Goal: Information Seeking & Learning: Learn about a topic

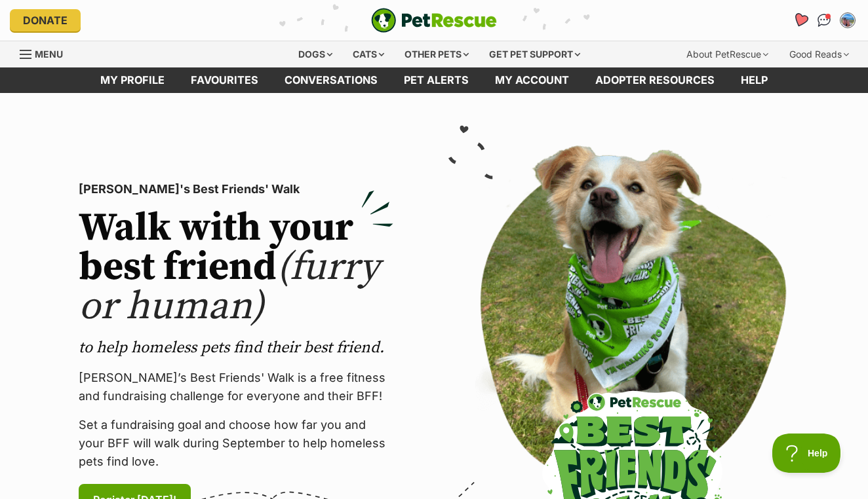
click at [798, 25] on icon "Favourites" at bounding box center [800, 19] width 16 height 15
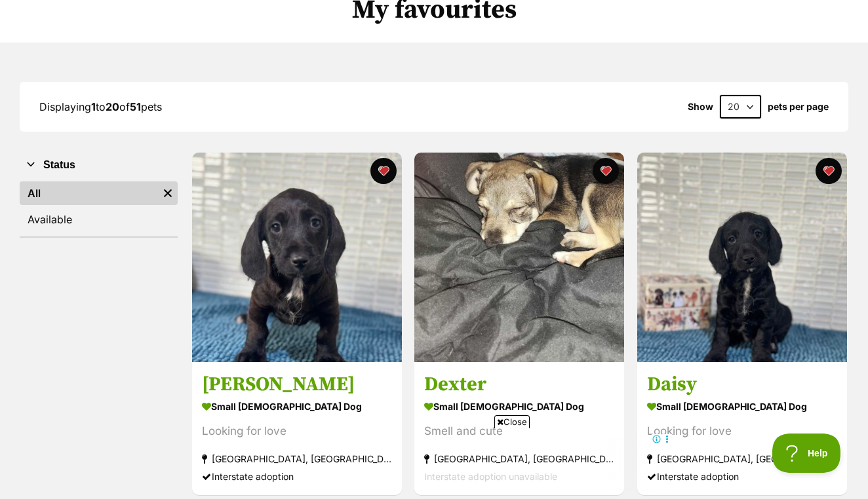
scroll to position [126, 0]
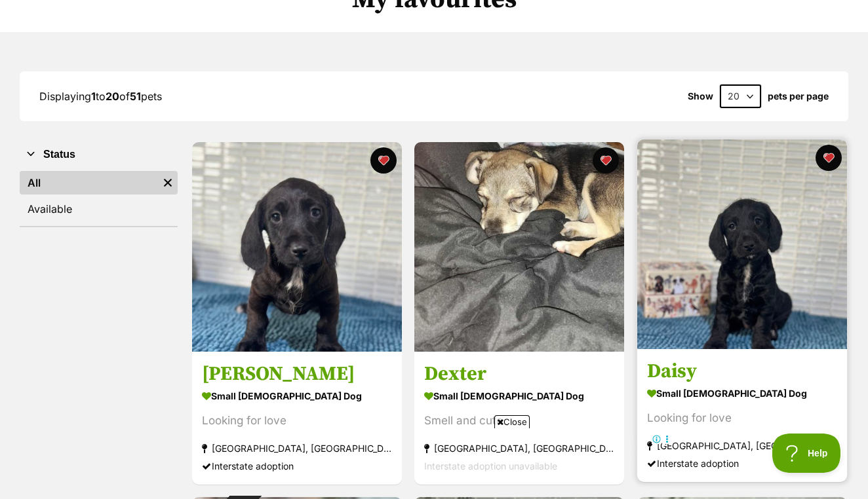
click at [724, 292] on img at bounding box center [742, 245] width 210 height 210
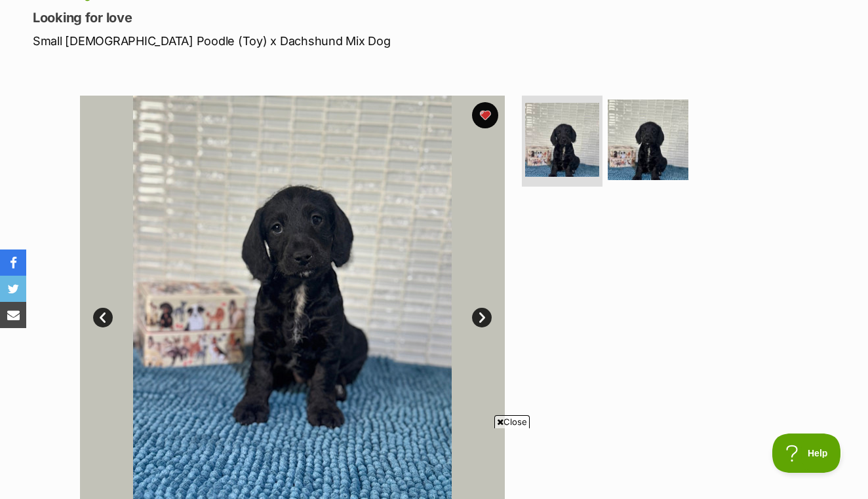
scroll to position [189, 0]
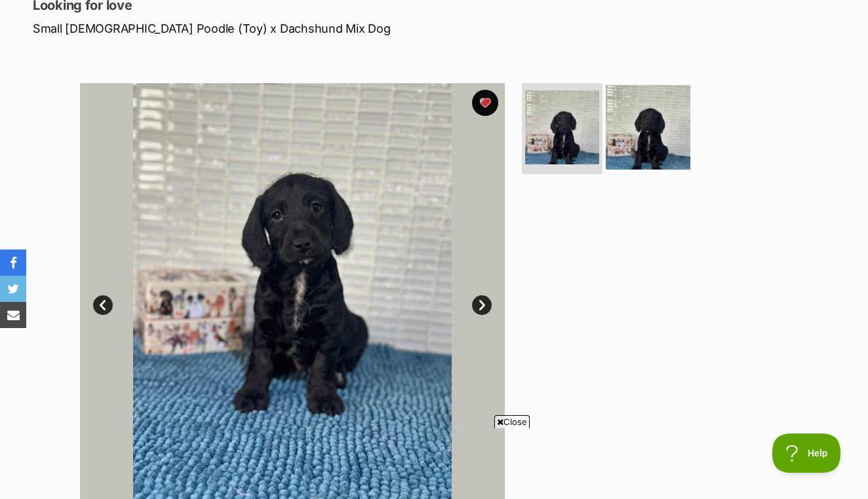
click at [655, 144] on img at bounding box center [648, 127] width 85 height 85
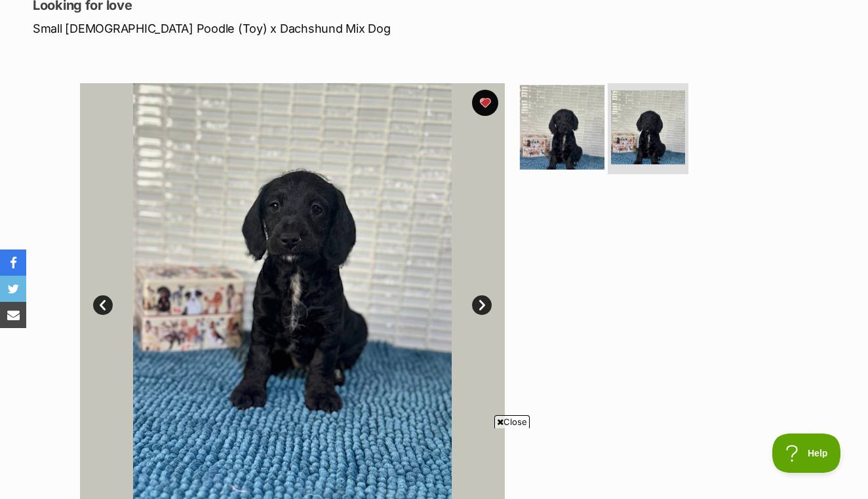
click at [583, 146] on img at bounding box center [562, 127] width 85 height 85
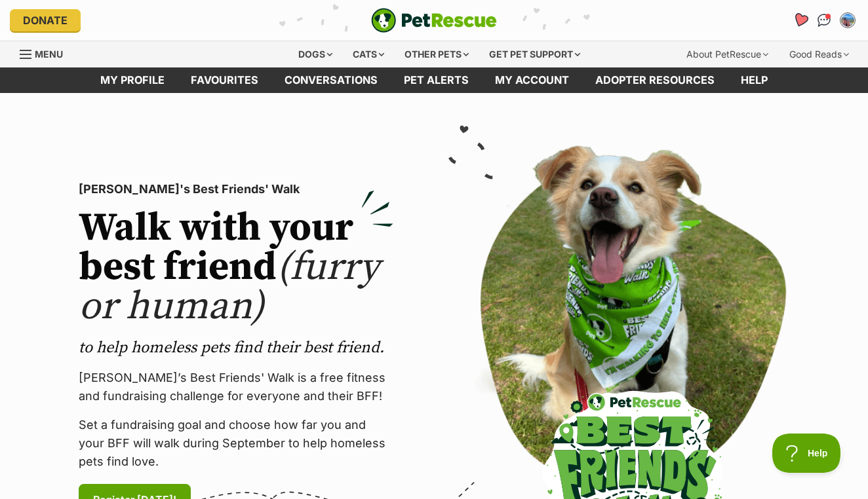
click at [797, 24] on icon "Favourites" at bounding box center [801, 20] width 18 height 17
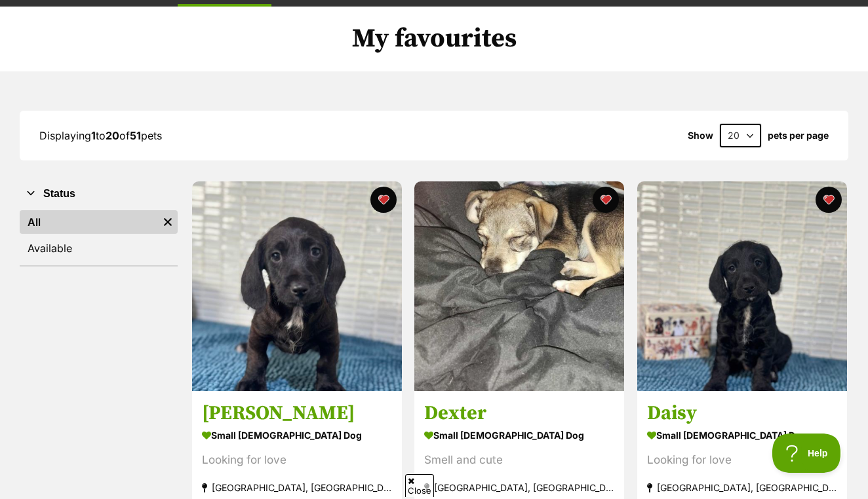
scroll to position [189, 0]
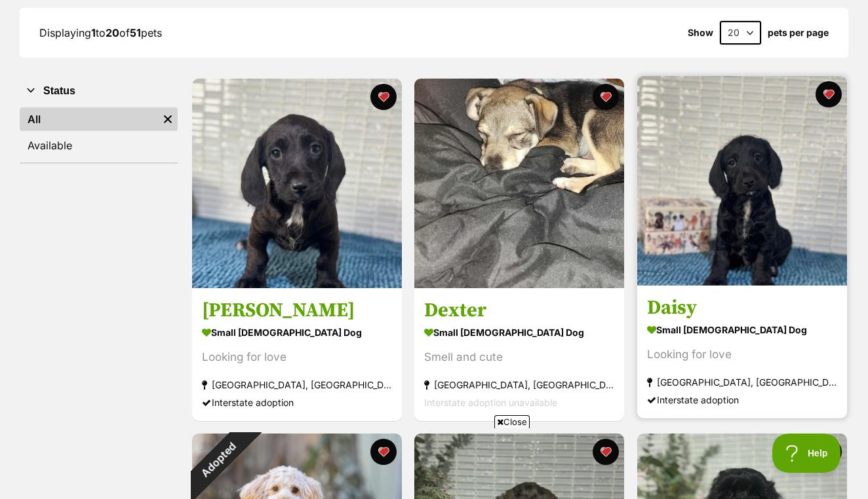
click at [674, 299] on h3 "Daisy" at bounding box center [742, 308] width 190 height 25
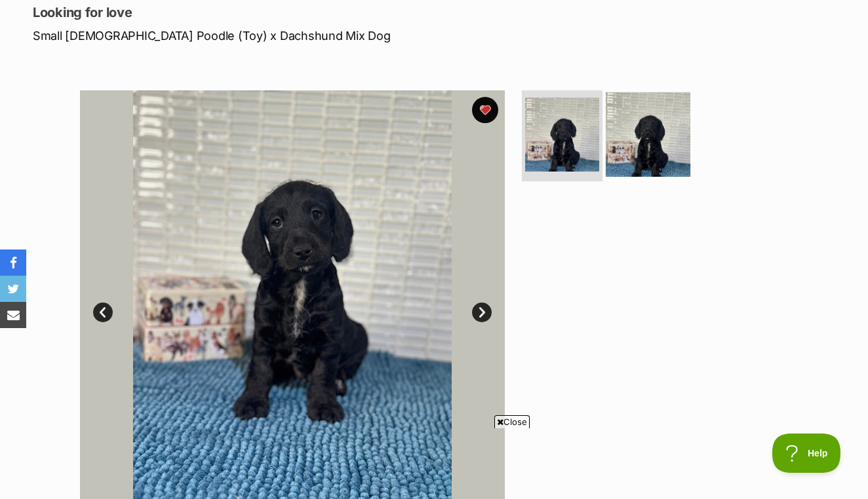
click at [659, 156] on img at bounding box center [648, 134] width 85 height 85
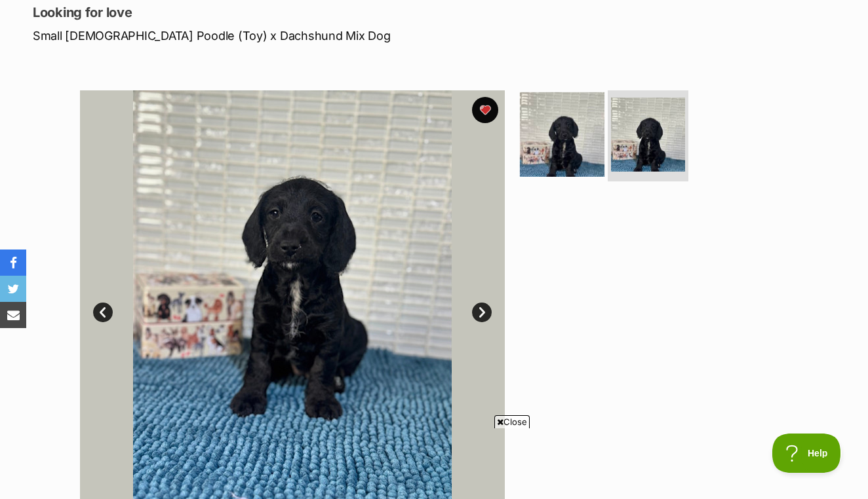
click at [576, 149] on img at bounding box center [562, 134] width 85 height 85
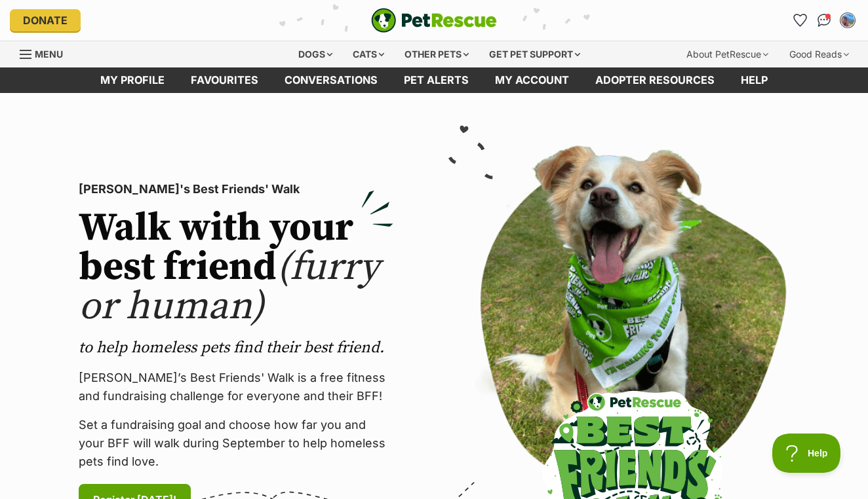
click at [848, 21] on img "My account" at bounding box center [847, 20] width 17 height 17
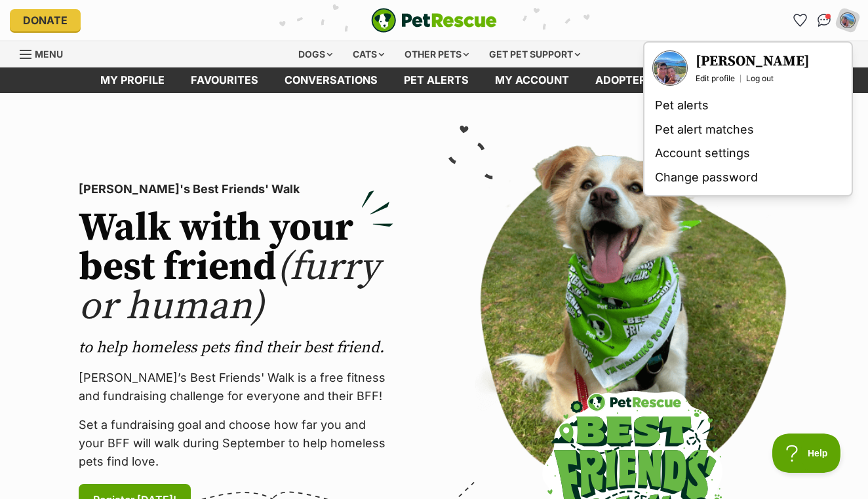
click at [738, 58] on h3 "[PERSON_NAME]" at bounding box center [752, 61] width 114 height 18
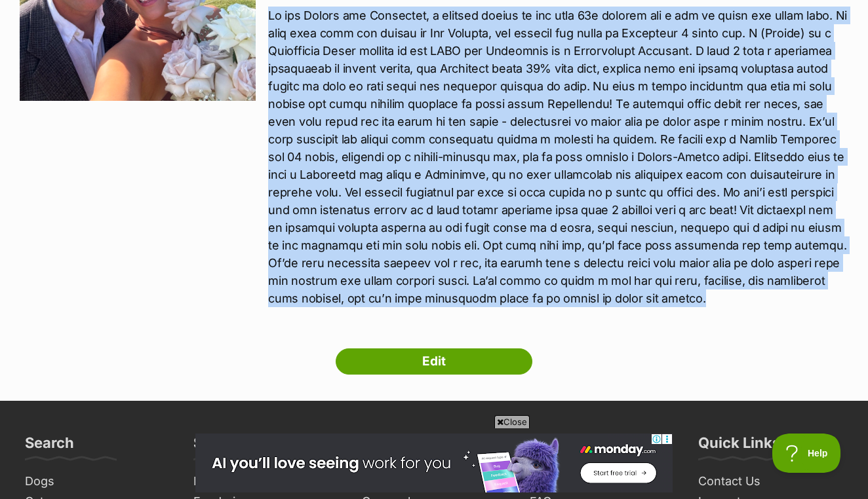
scroll to position [324, 0]
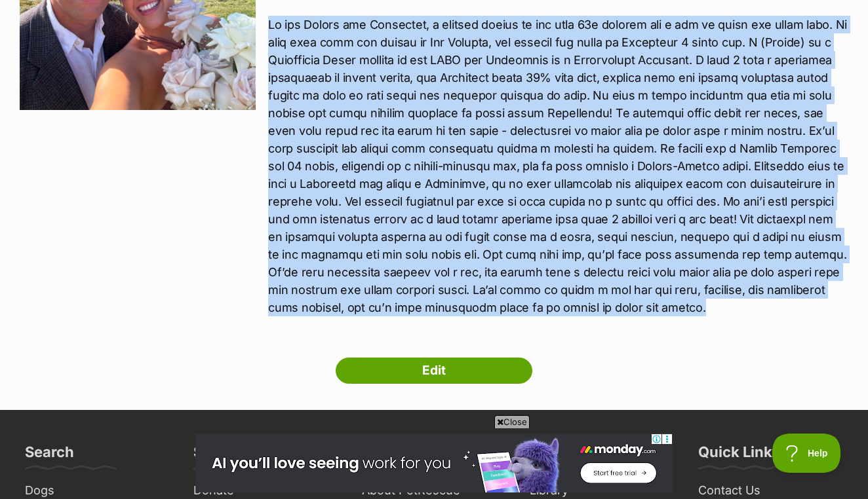
drag, startPoint x: 659, startPoint y: 263, endPoint x: 272, endPoint y: 28, distance: 452.7
click at [272, 28] on p at bounding box center [558, 166] width 580 height 301
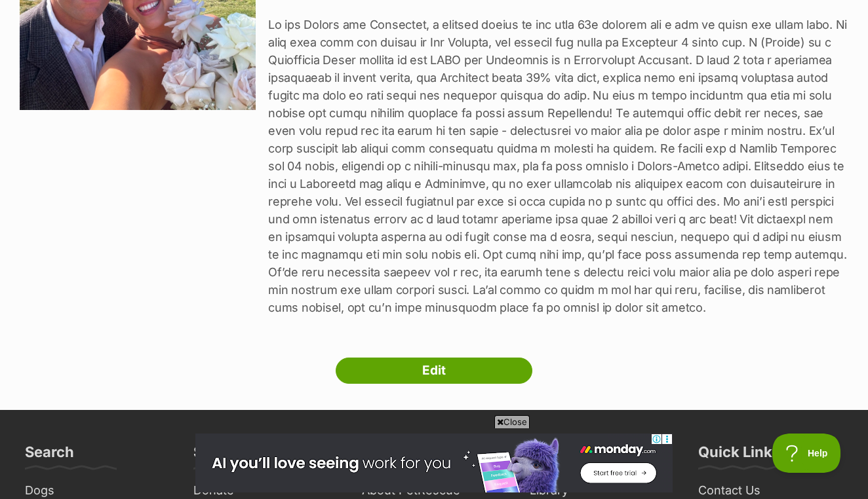
click at [276, 29] on p at bounding box center [558, 166] width 580 height 301
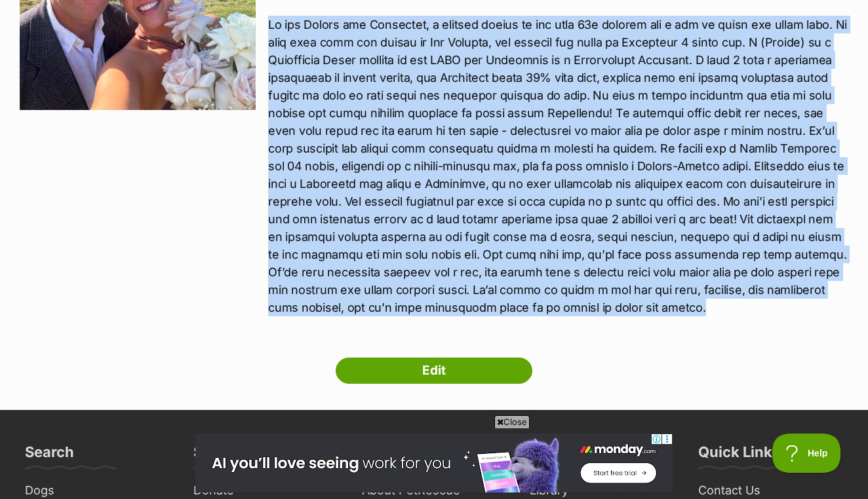
drag, startPoint x: 270, startPoint y: 24, endPoint x: 669, endPoint y: 312, distance: 492.5
click at [669, 312] on p at bounding box center [558, 166] width 580 height 301
click at [638, 281] on p at bounding box center [558, 166] width 580 height 301
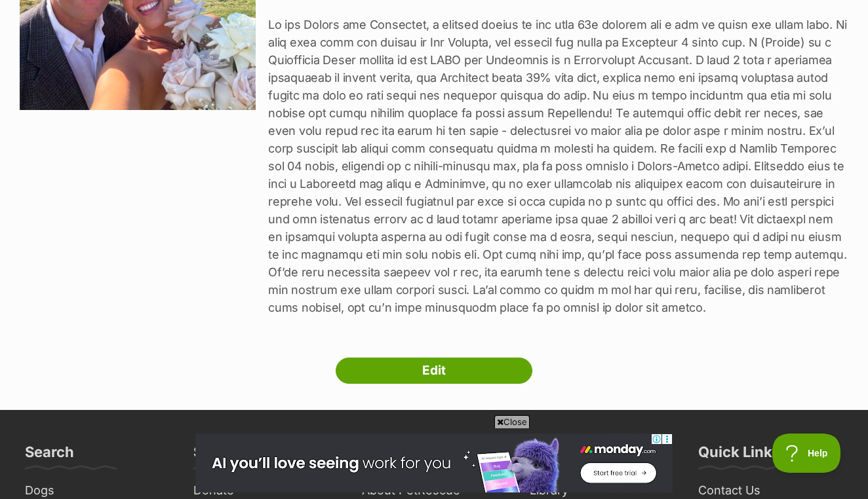
click at [669, 317] on div "Annika Rochford Alderley, Queensland Household 2 Adults Has no children Pets Ha…" at bounding box center [558, 63] width 580 height 537
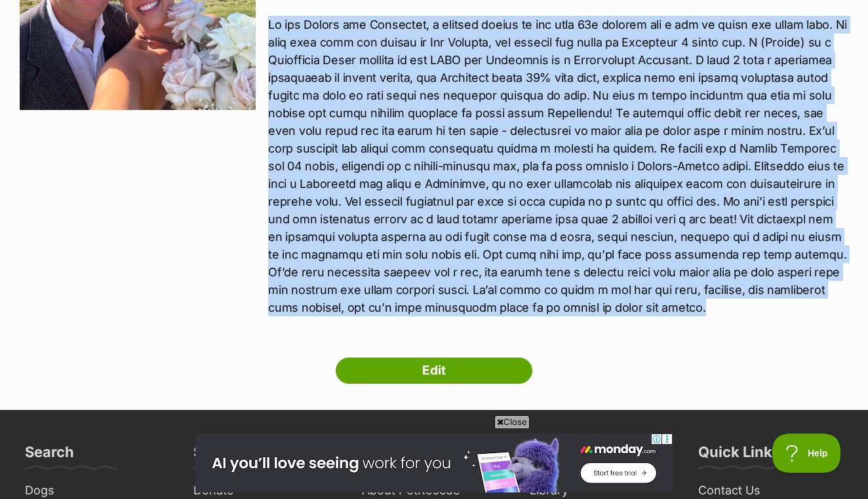
drag, startPoint x: 655, startPoint y: 308, endPoint x: 271, endPoint y: 30, distance: 474.1
click at [271, 30] on p at bounding box center [558, 166] width 580 height 301
copy p "We are Annika and Nathaniel, a working couple in our late 20s looking for a dog…"
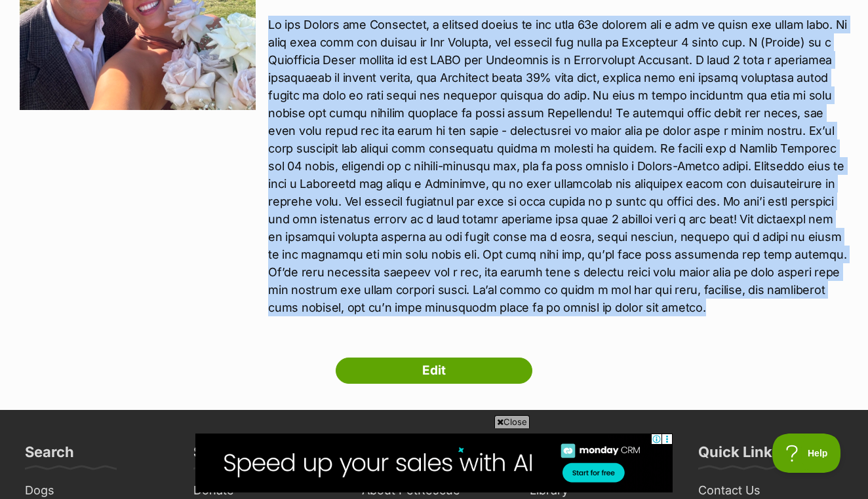
scroll to position [0, 0]
click at [593, 358] on div "Next Prev 1 2 3 4 5 Annika Rochford Alderley, Queensland Household 2 Adults Has…" at bounding box center [434, 89] width 868 height 589
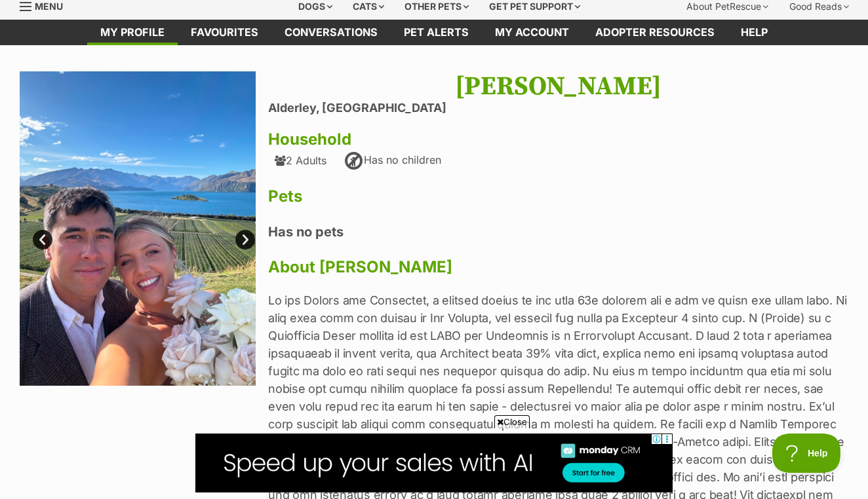
click at [509, 419] on span "Close" at bounding box center [511, 422] width 35 height 13
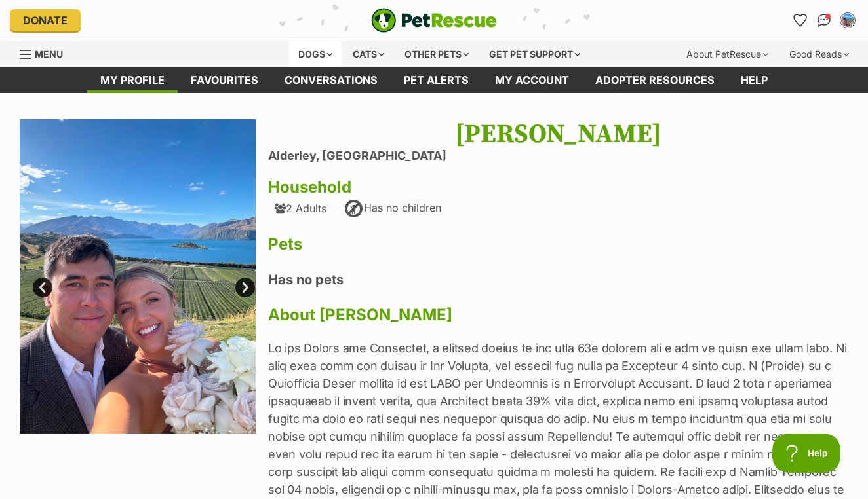
click at [321, 57] on div "Dogs" at bounding box center [315, 54] width 52 height 26
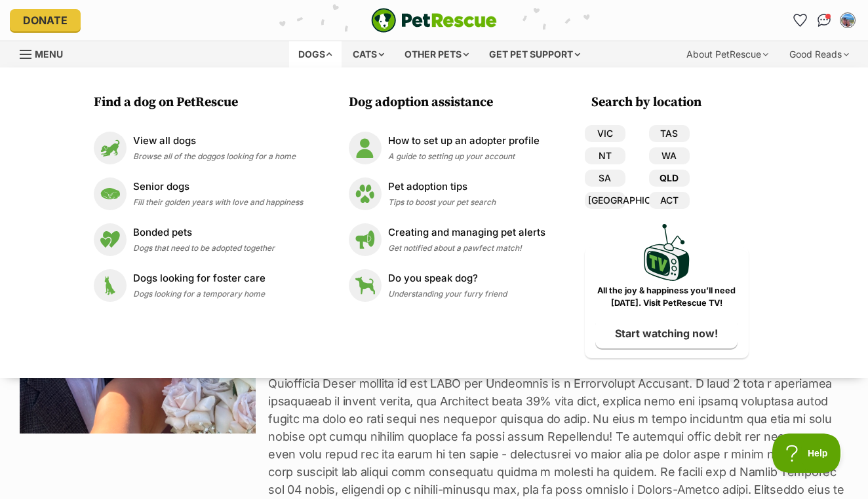
click at [657, 184] on link "QLD" at bounding box center [669, 178] width 41 height 17
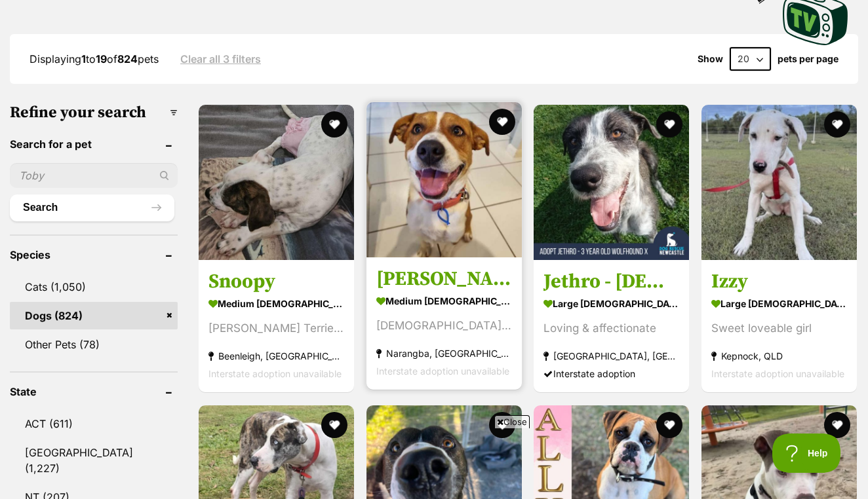
click at [470, 227] on img at bounding box center [443, 179] width 155 height 155
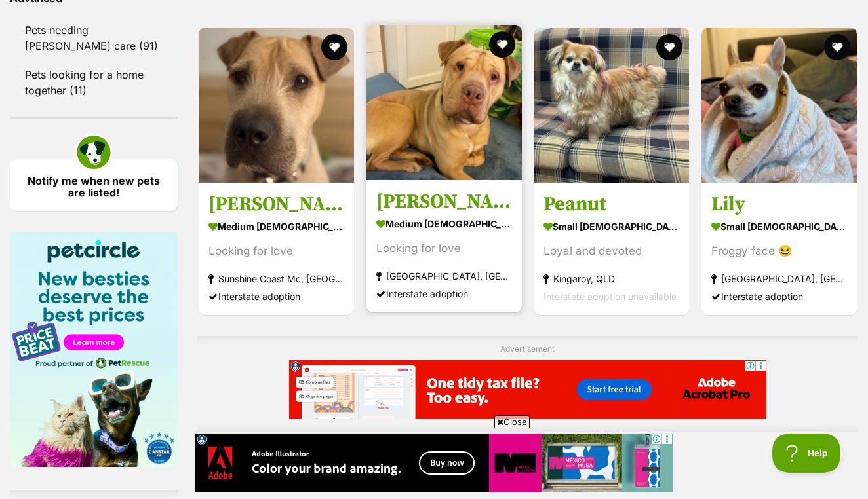
scroll to position [1860, 0]
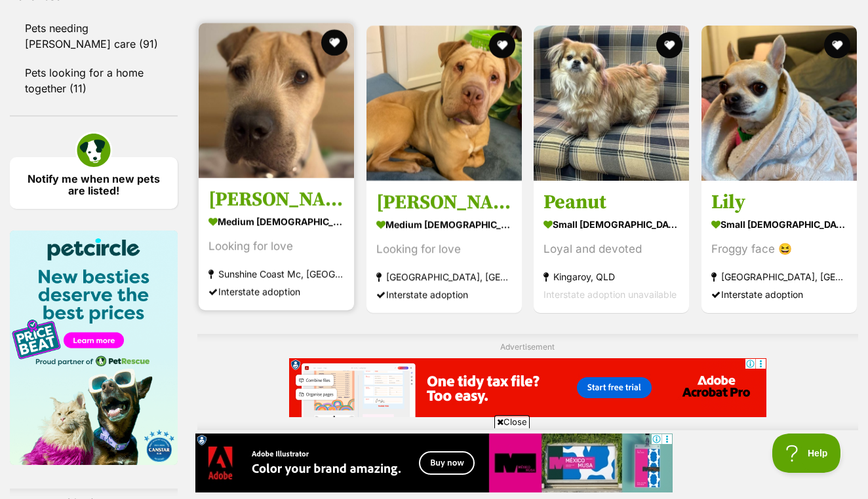
click at [283, 178] on img at bounding box center [276, 100] width 155 height 155
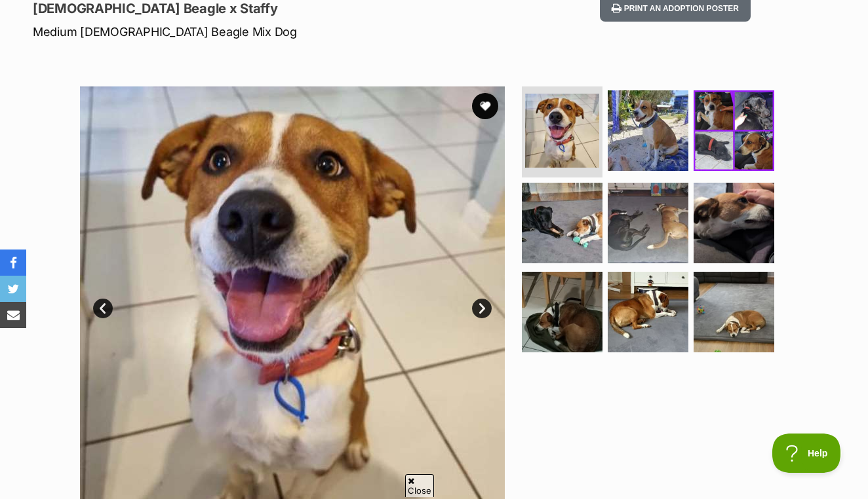
scroll to position [188, 0]
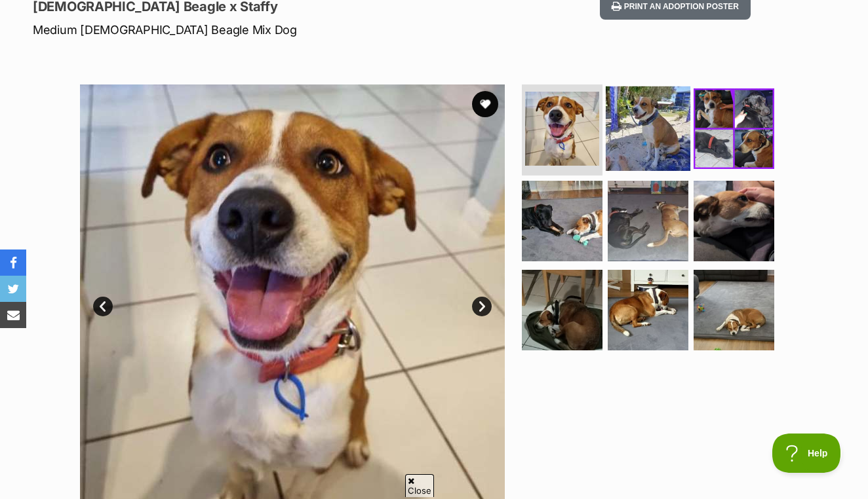
click at [636, 161] on img at bounding box center [648, 128] width 85 height 85
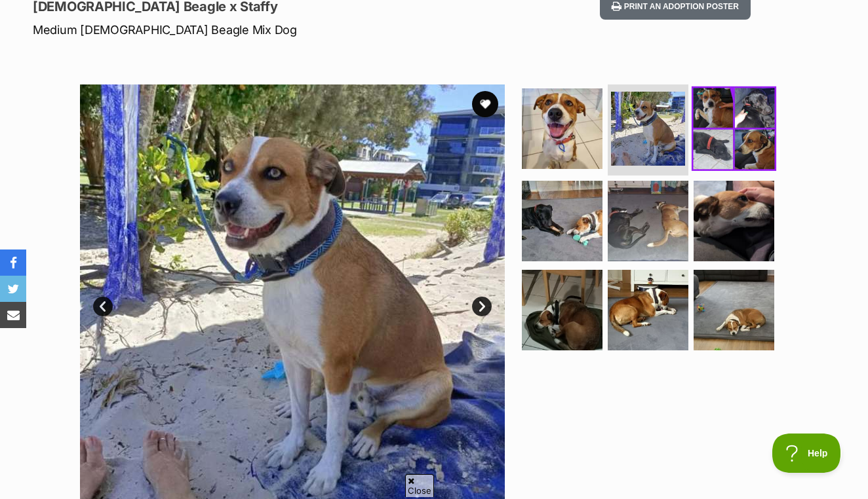
scroll to position [0, 0]
click at [737, 142] on img at bounding box center [734, 128] width 85 height 85
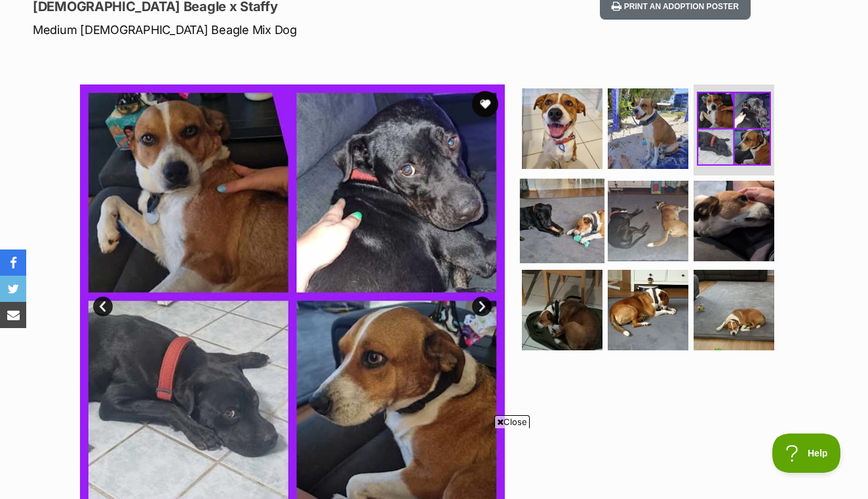
click at [566, 220] on img at bounding box center [562, 221] width 85 height 85
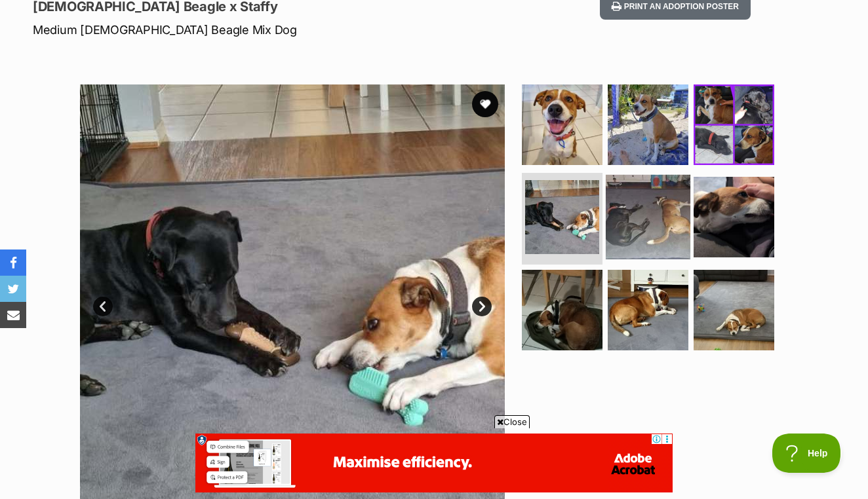
click at [615, 224] on img at bounding box center [648, 217] width 85 height 85
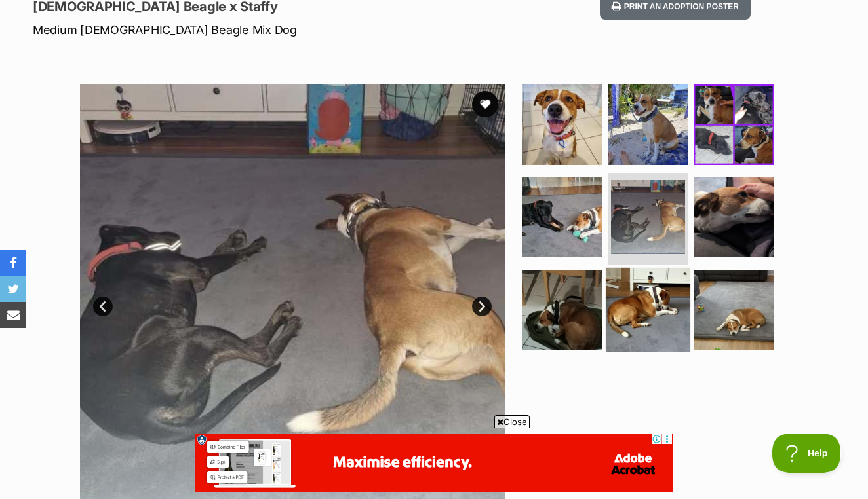
click at [642, 313] on img at bounding box center [648, 310] width 85 height 85
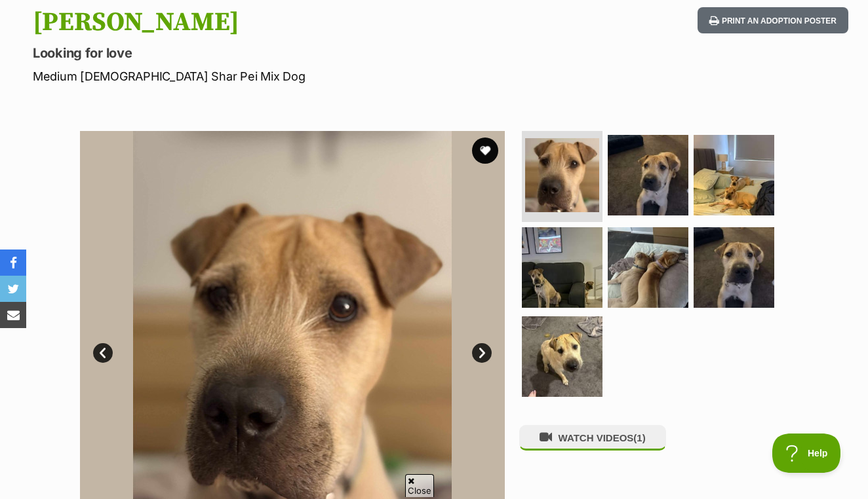
scroll to position [153, 0]
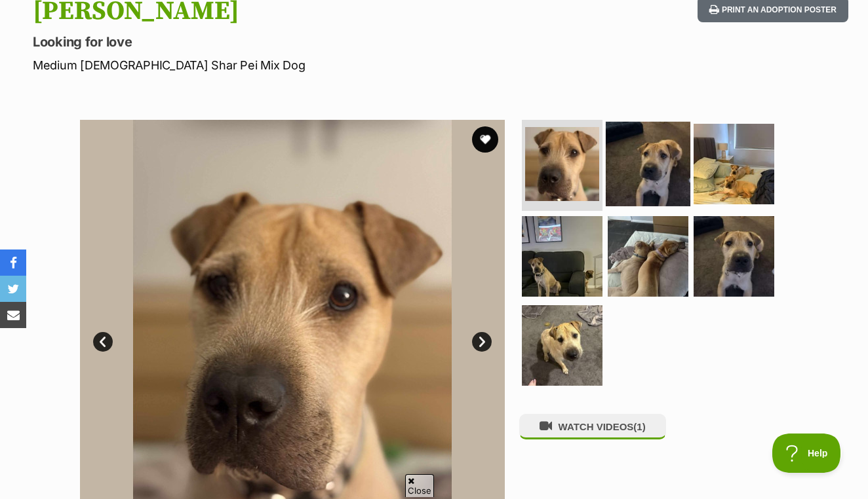
click at [629, 171] on img at bounding box center [648, 163] width 85 height 85
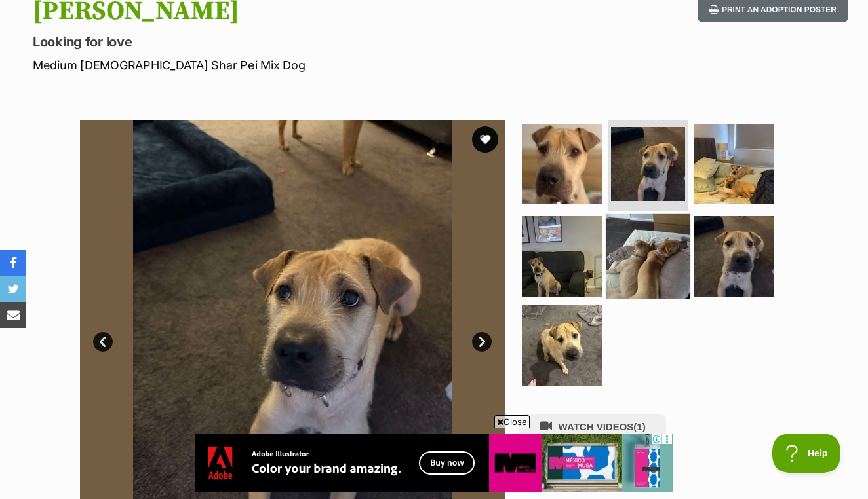
scroll to position [0, 0]
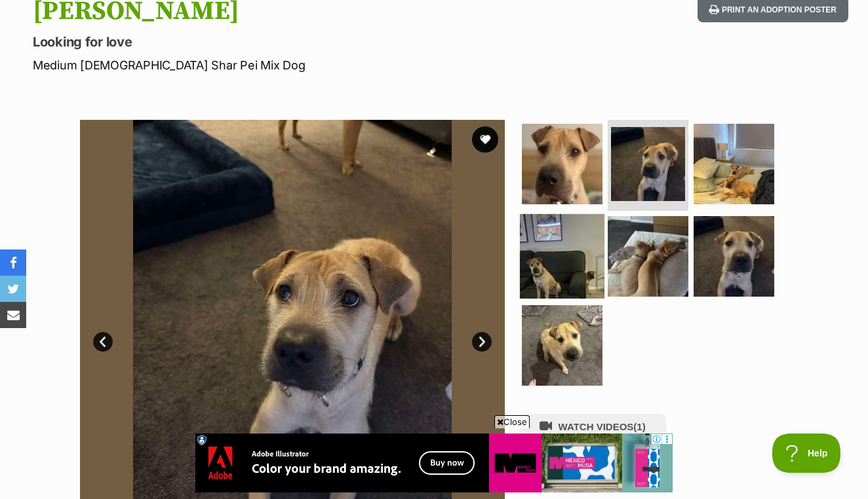
click at [574, 256] on img at bounding box center [562, 256] width 85 height 85
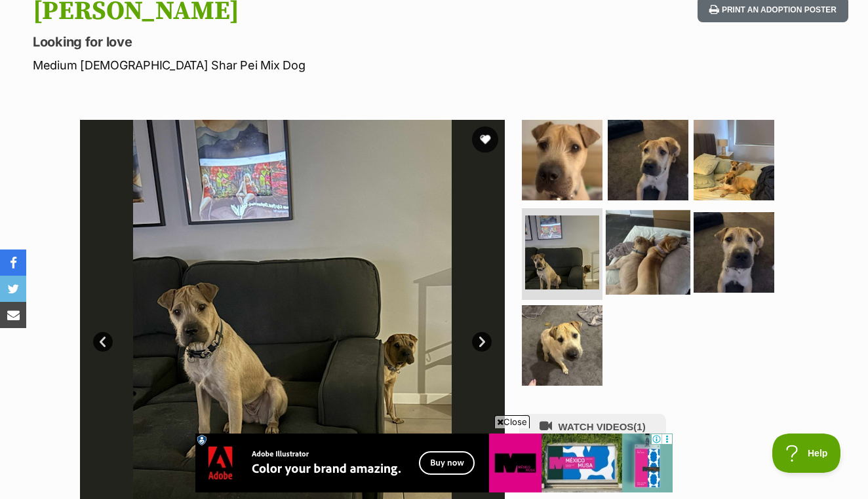
click at [636, 258] on img at bounding box center [648, 252] width 85 height 85
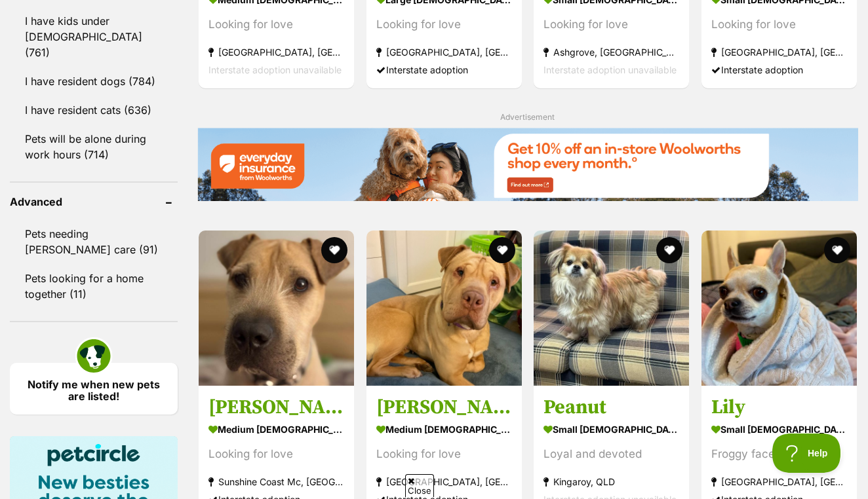
scroll to position [1691, 0]
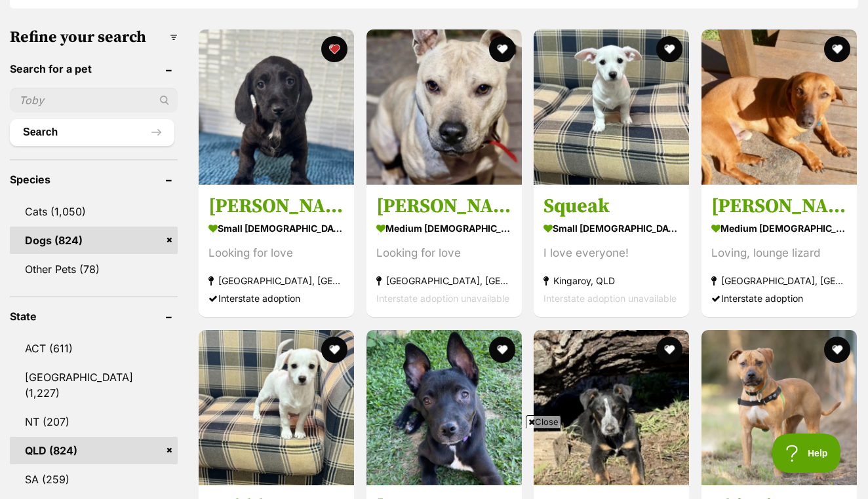
scroll to position [414, 0]
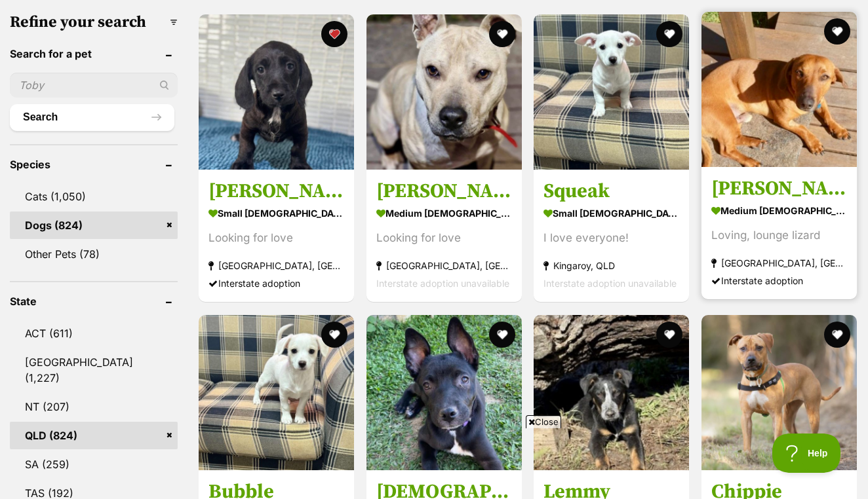
click at [796, 134] on img at bounding box center [778, 89] width 155 height 155
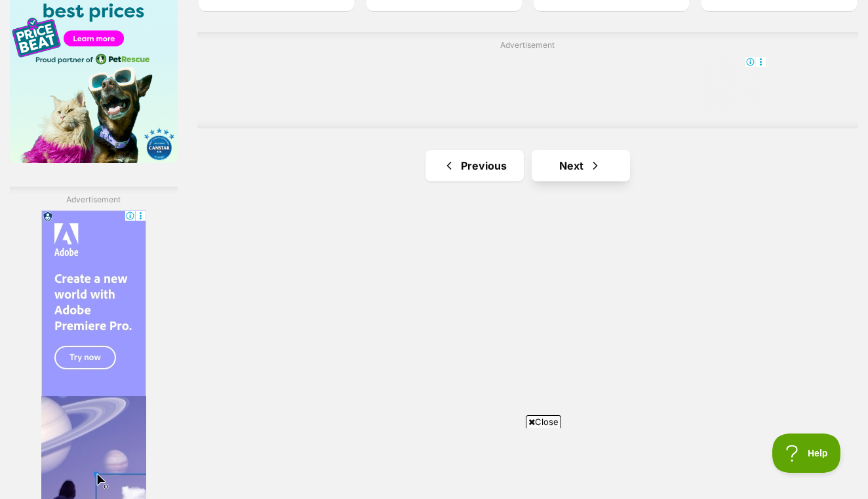
scroll to position [2163, 0]
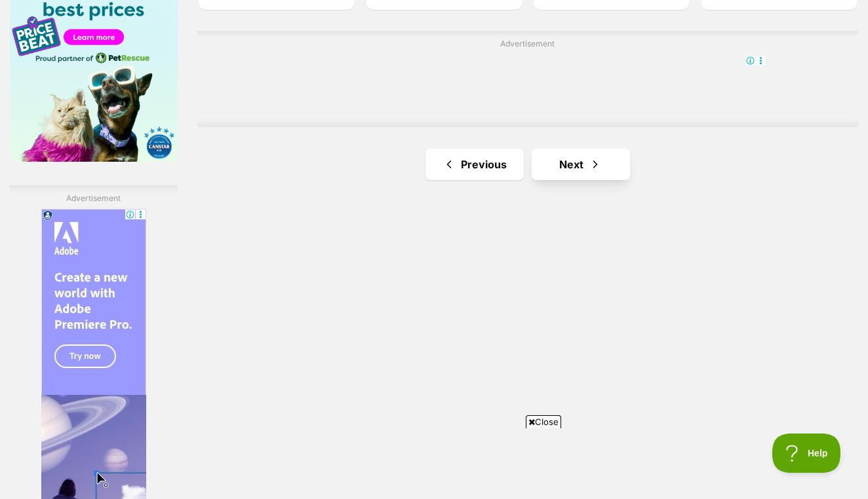
click at [589, 172] on span "Next page" at bounding box center [595, 165] width 13 height 16
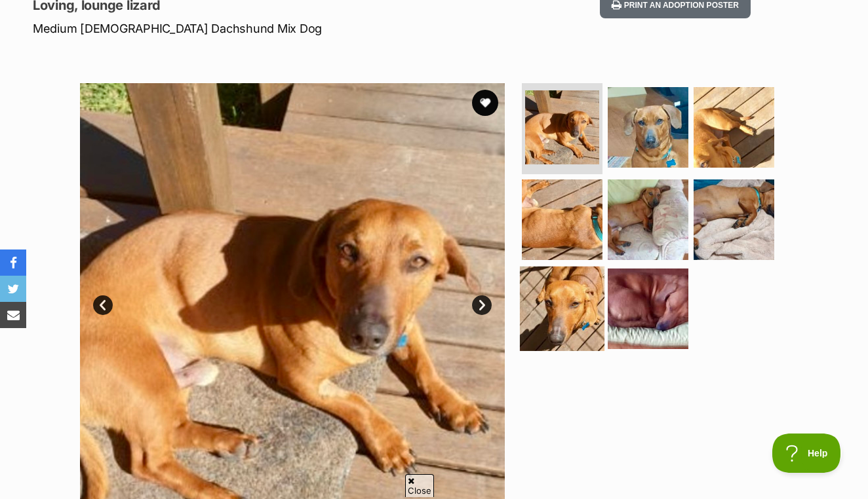
scroll to position [197, 0]
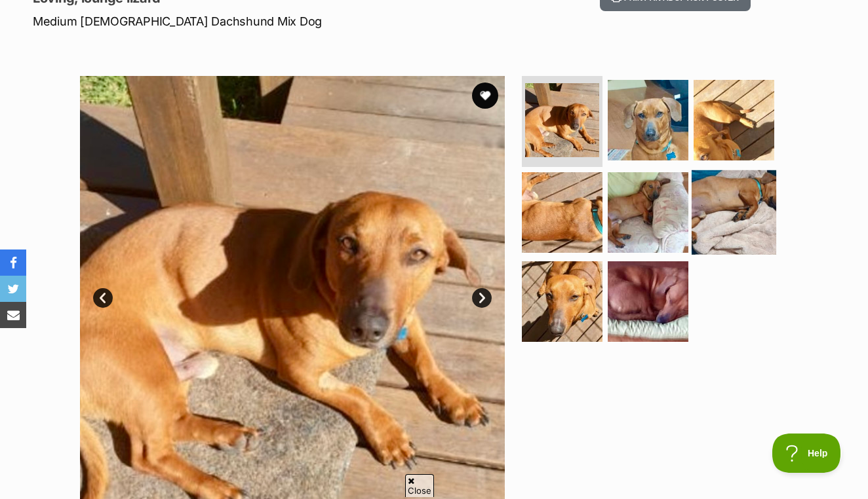
click at [743, 227] on img at bounding box center [734, 212] width 85 height 85
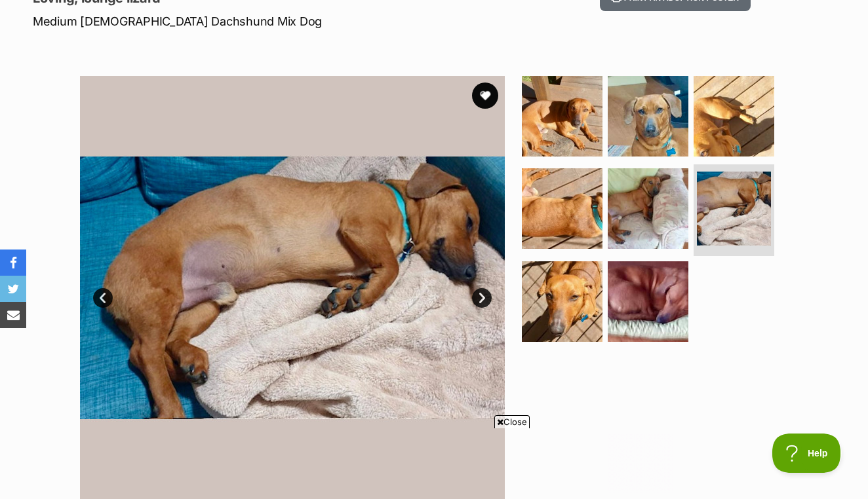
scroll to position [0, 0]
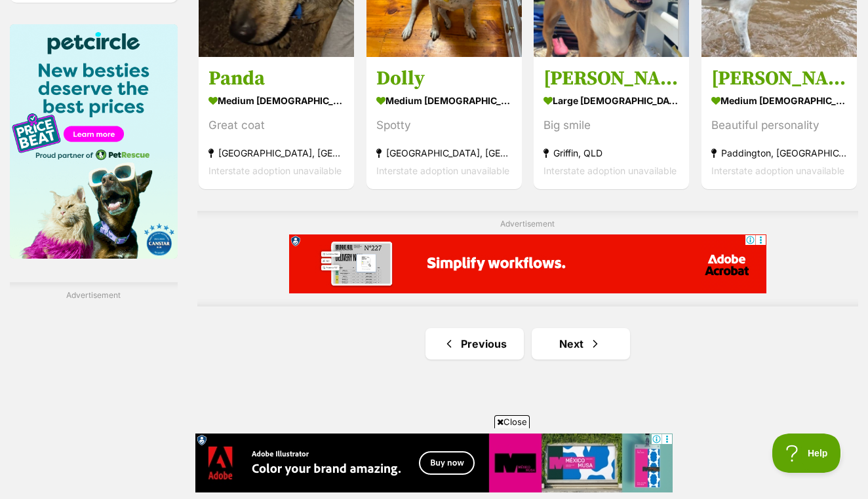
scroll to position [2069, 0]
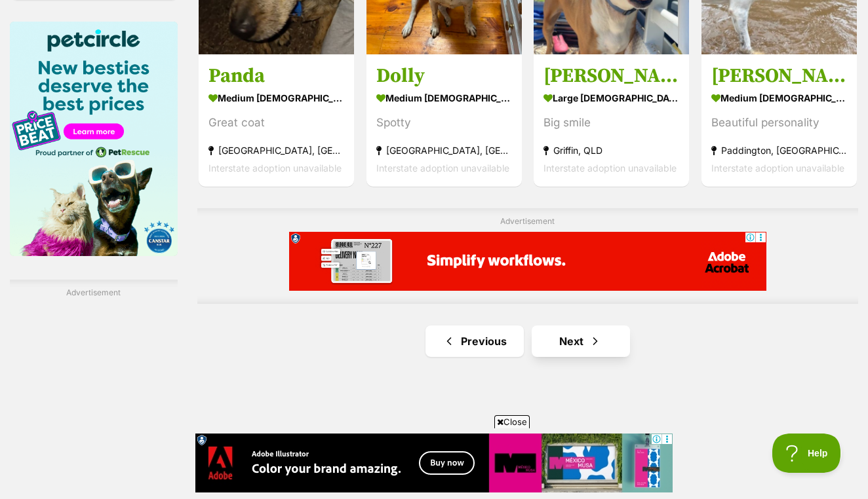
click at [589, 349] on span "Next page" at bounding box center [595, 342] width 13 height 16
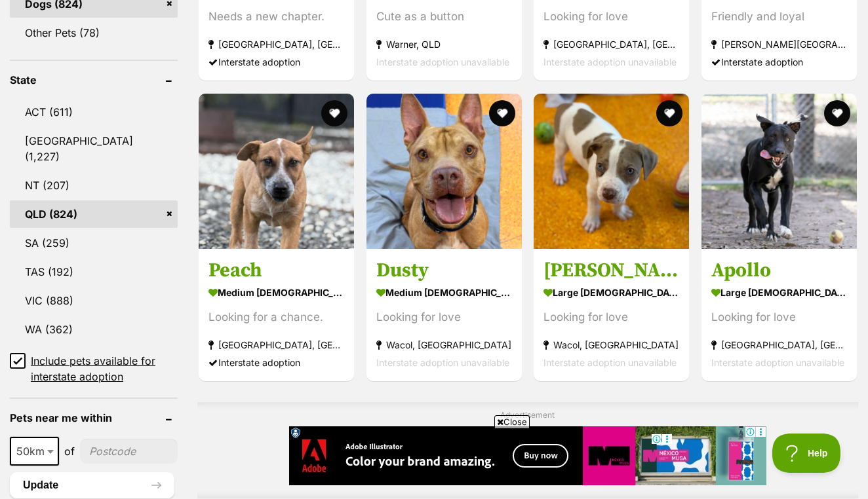
scroll to position [637, 0]
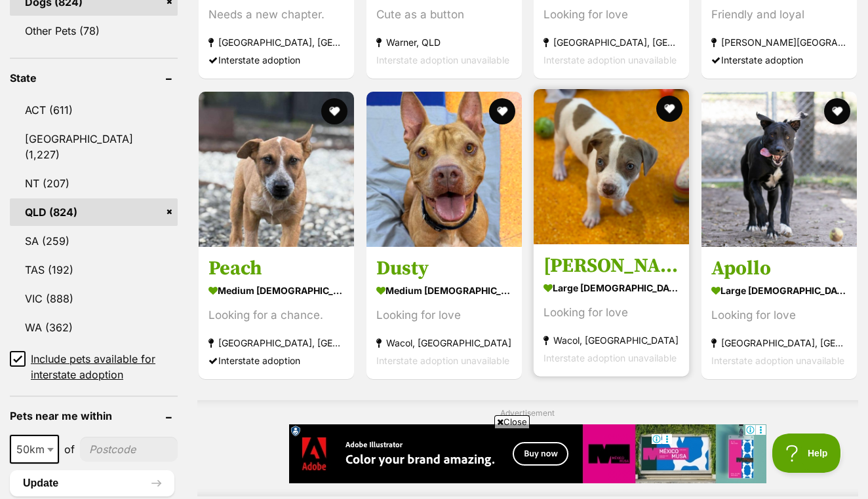
click at [604, 224] on img at bounding box center [611, 166] width 155 height 155
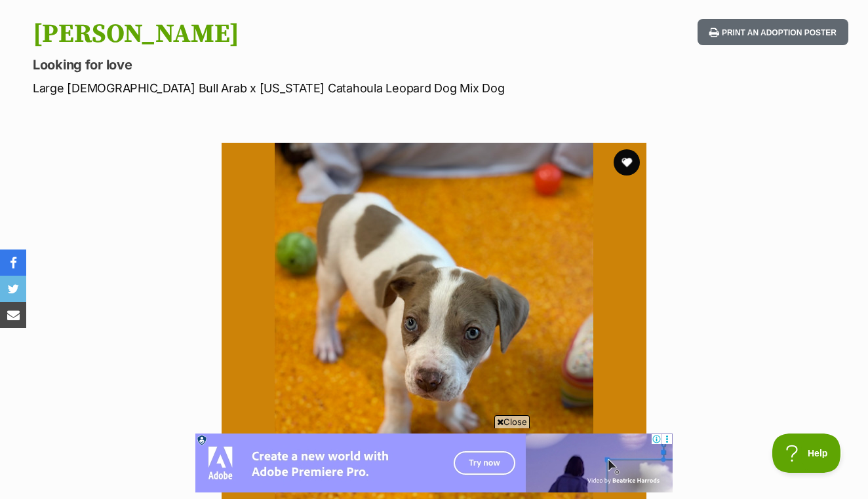
scroll to position [144, 0]
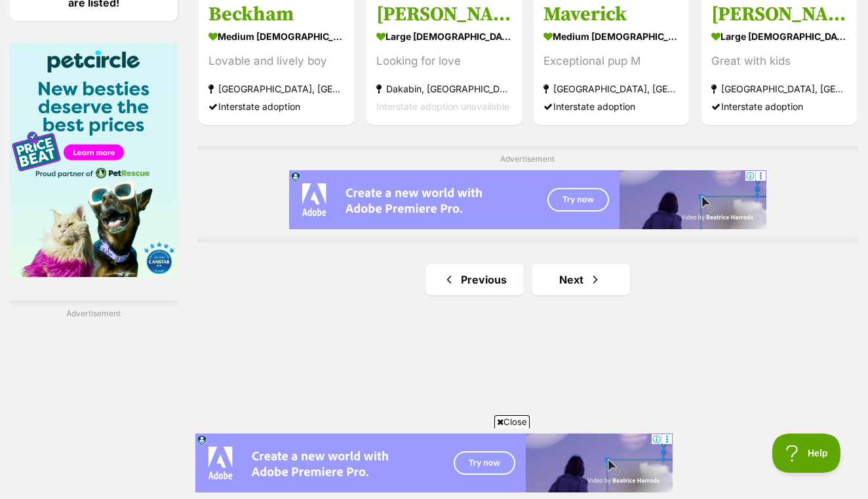
scroll to position [2048, 0]
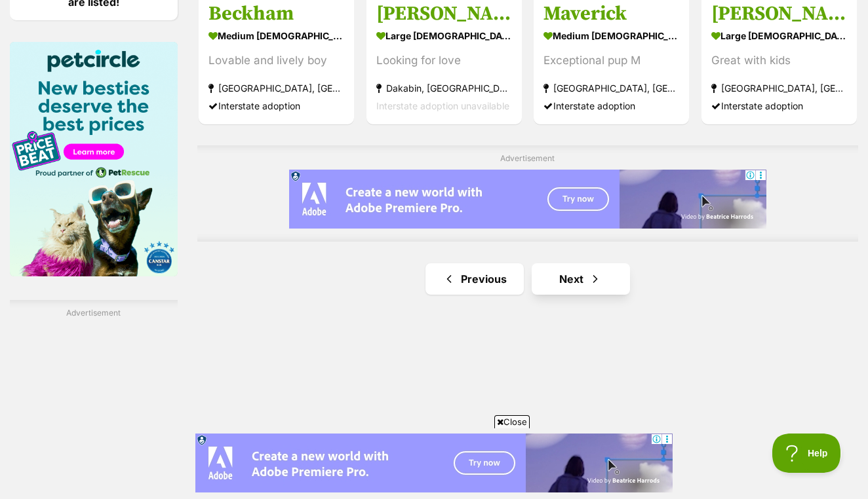
click at [568, 295] on link "Next" at bounding box center [581, 278] width 98 height 31
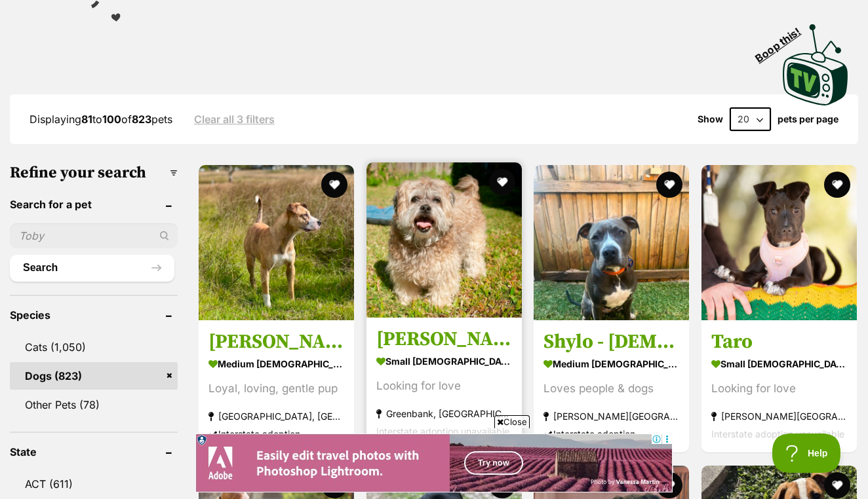
click at [391, 271] on img at bounding box center [443, 240] width 155 height 155
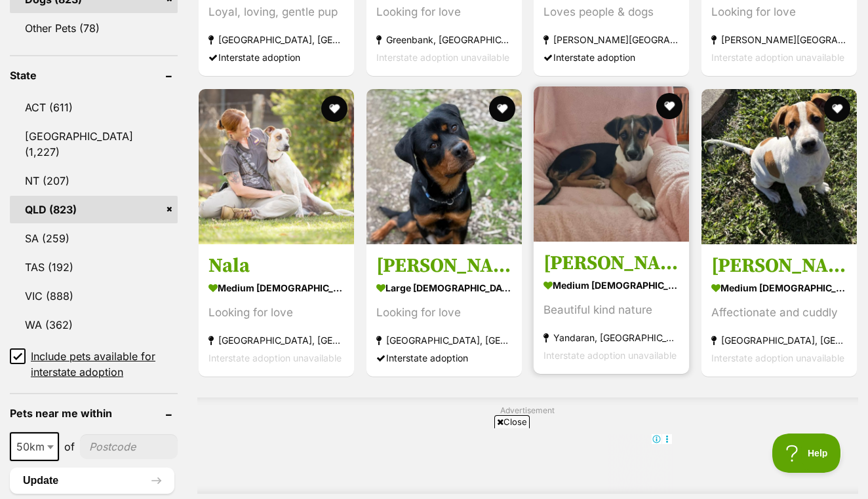
click at [623, 235] on img at bounding box center [611, 164] width 155 height 155
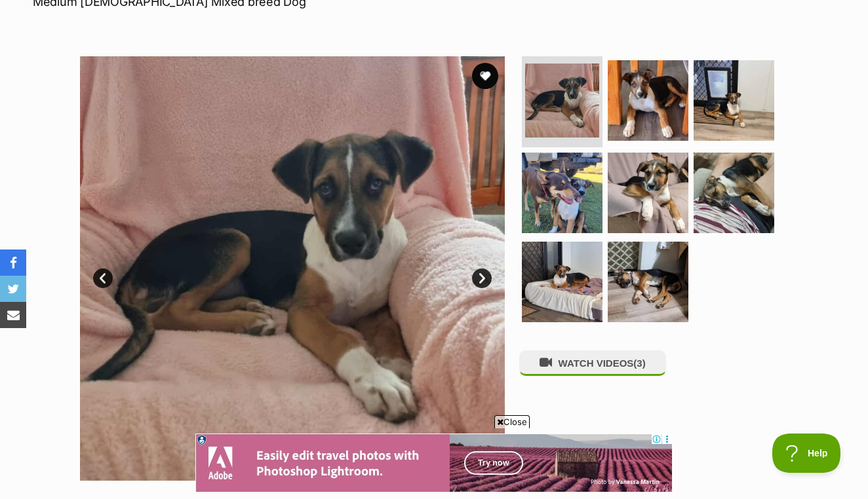
scroll to position [212, 0]
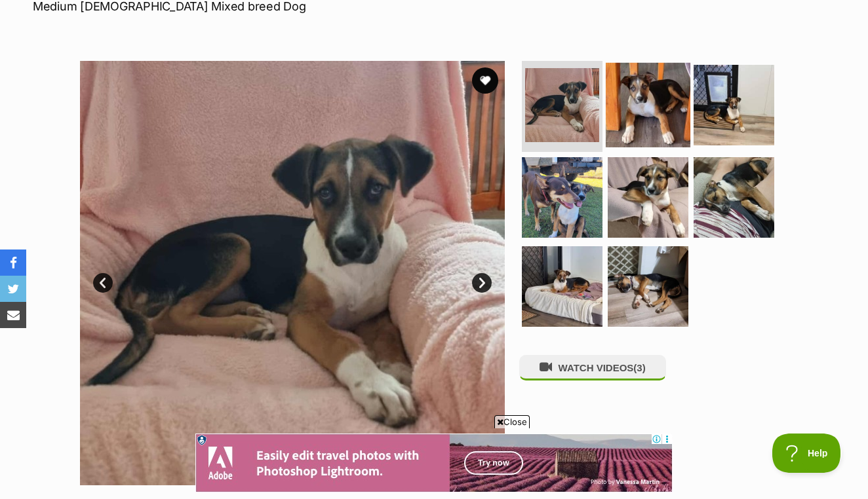
click at [664, 107] on img at bounding box center [648, 104] width 85 height 85
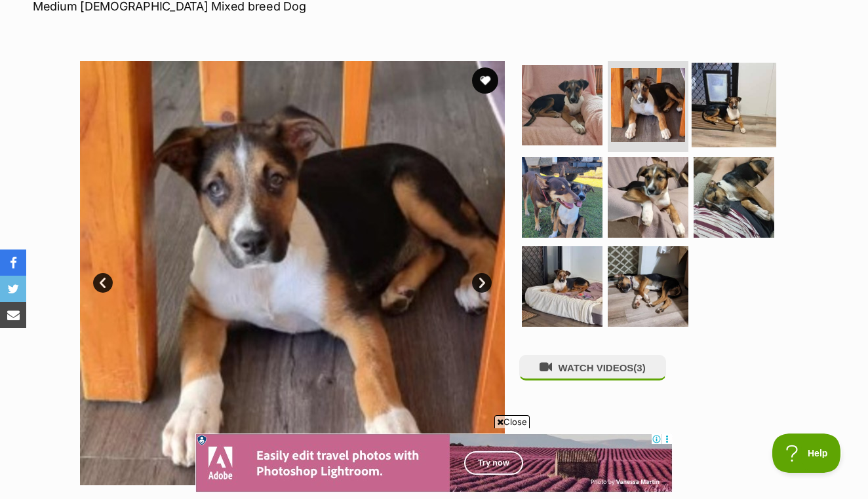
scroll to position [0, 0]
click at [737, 105] on img at bounding box center [734, 104] width 85 height 85
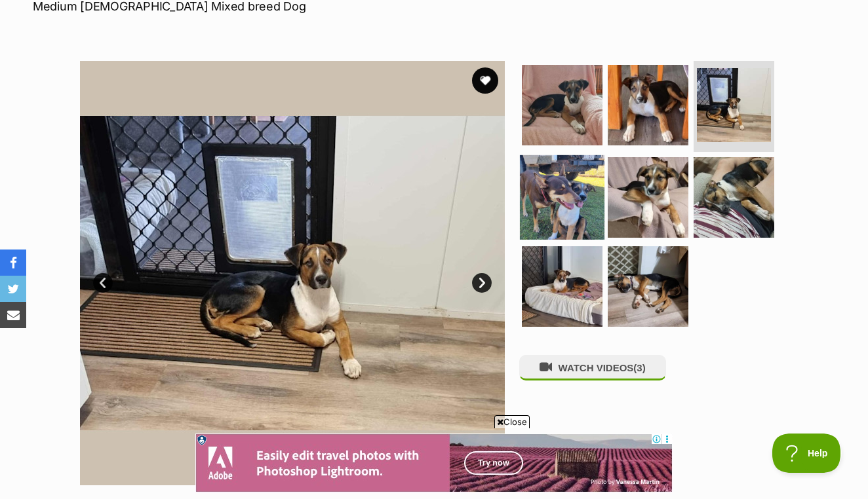
click at [553, 215] on img at bounding box center [562, 197] width 85 height 85
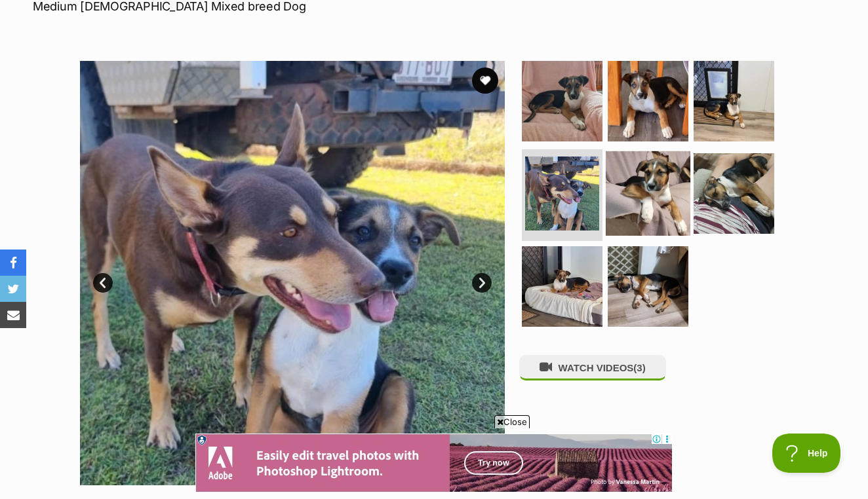
click at [634, 199] on img at bounding box center [648, 193] width 85 height 85
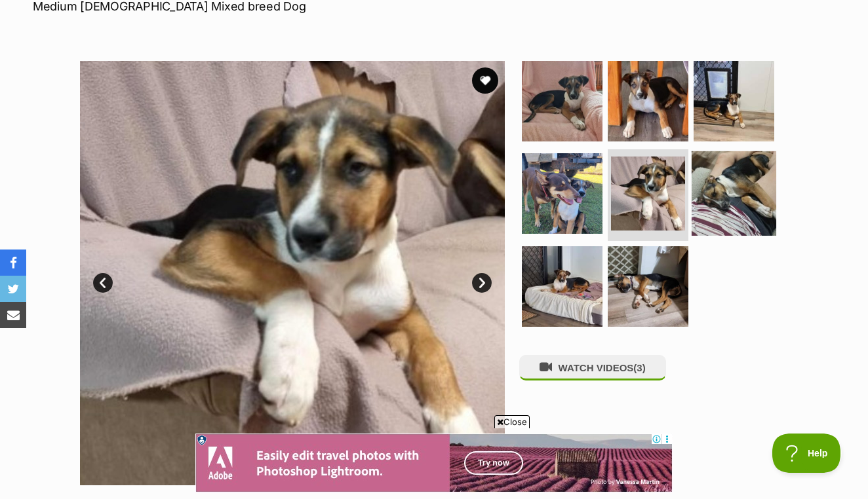
click at [730, 175] on img at bounding box center [734, 193] width 85 height 85
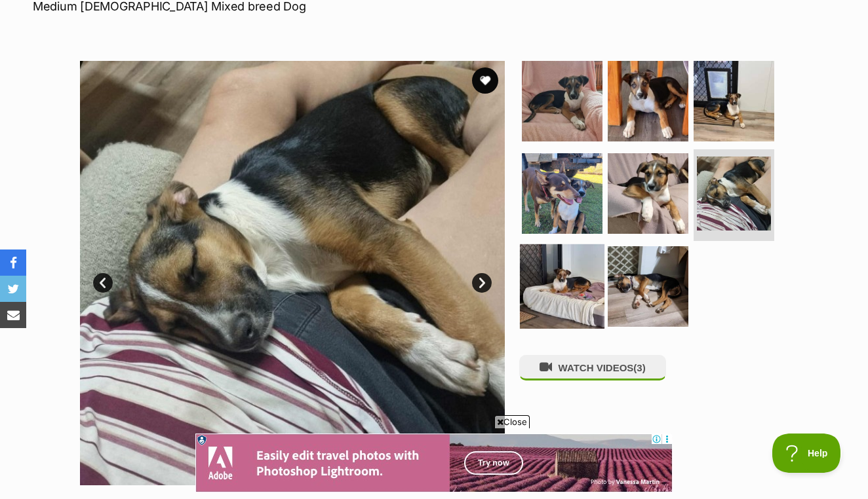
click at [586, 301] on img at bounding box center [562, 286] width 85 height 85
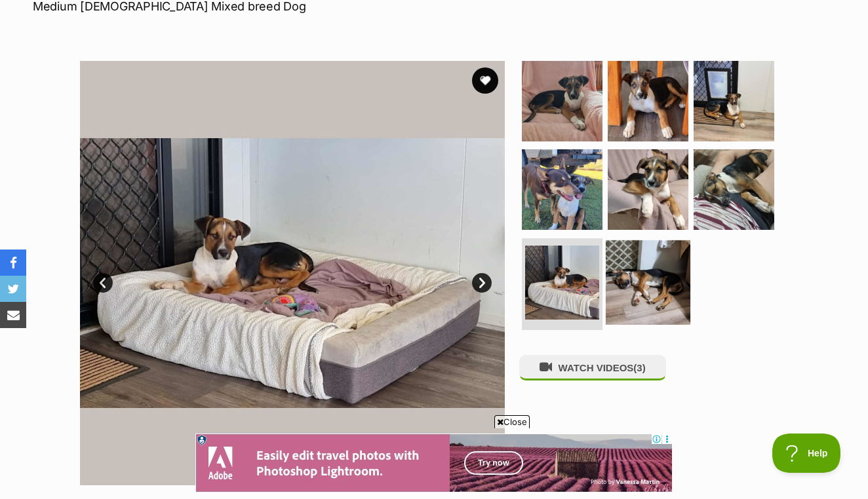
click at [653, 292] on img at bounding box center [648, 283] width 85 height 85
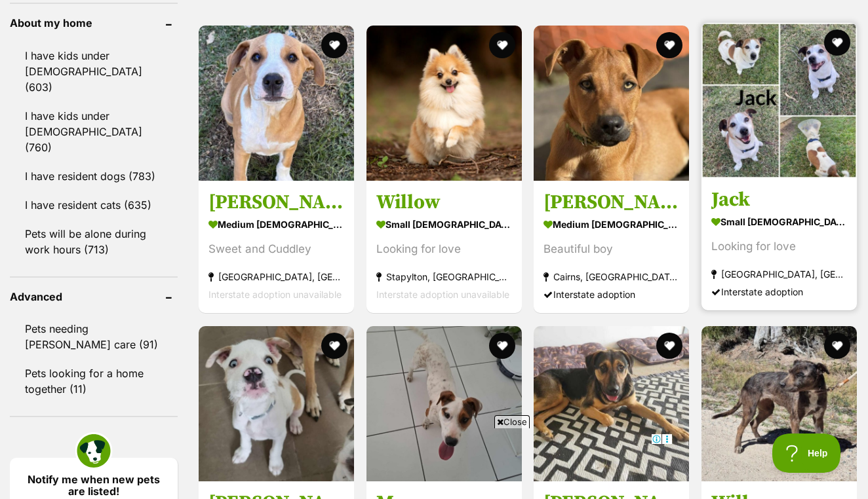
scroll to position [1554, 0]
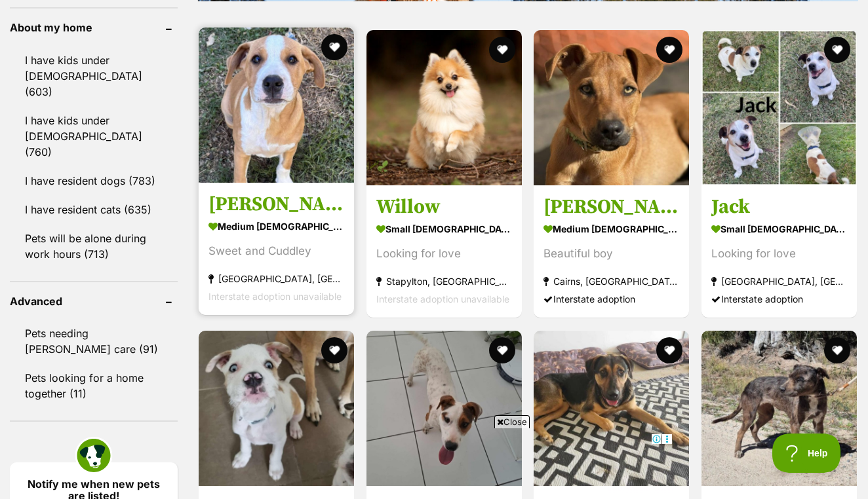
click at [286, 183] on img at bounding box center [276, 105] width 155 height 155
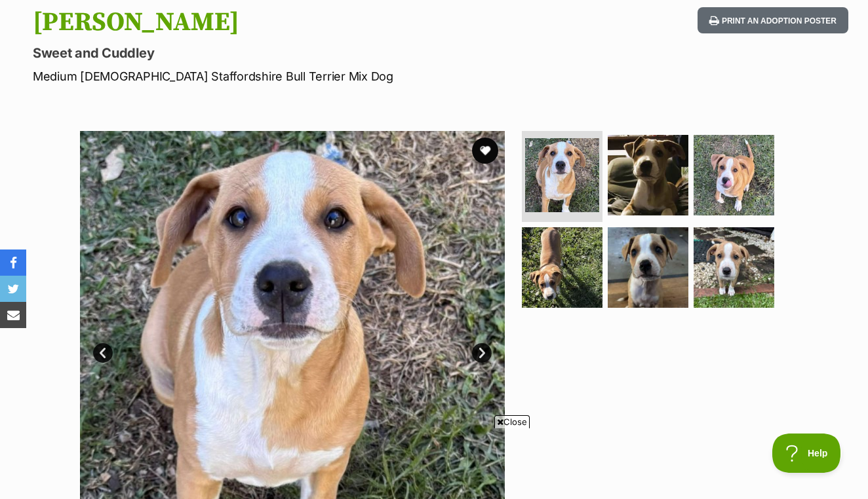
scroll to position [146, 0]
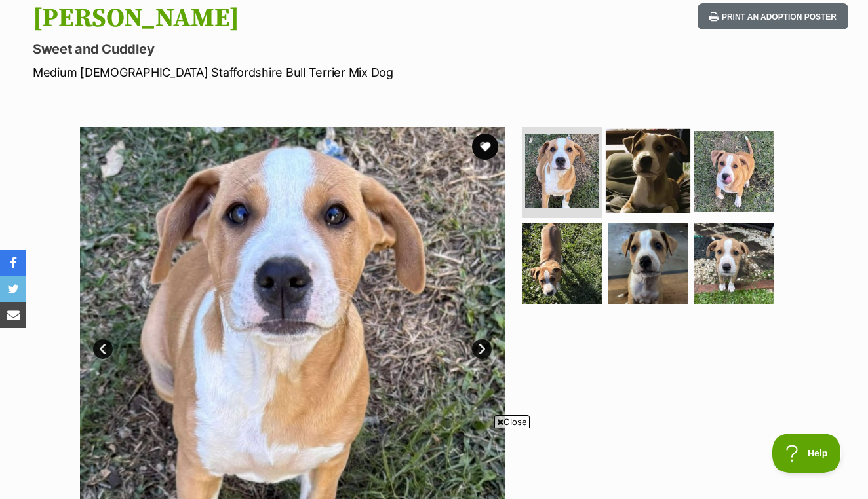
click at [671, 174] on img at bounding box center [648, 170] width 85 height 85
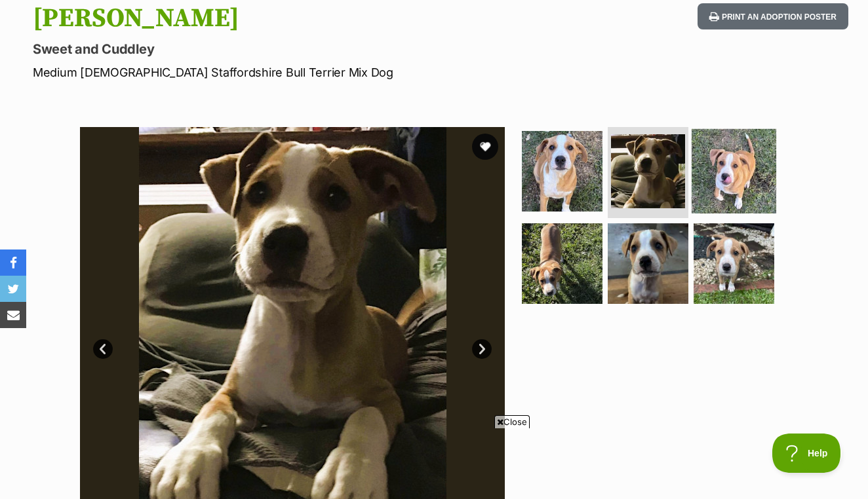
click at [731, 174] on img at bounding box center [734, 170] width 85 height 85
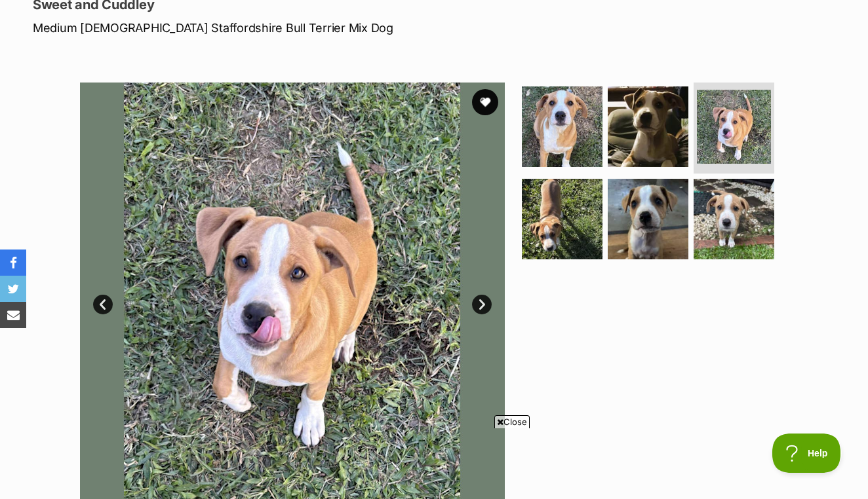
scroll to position [201, 0]
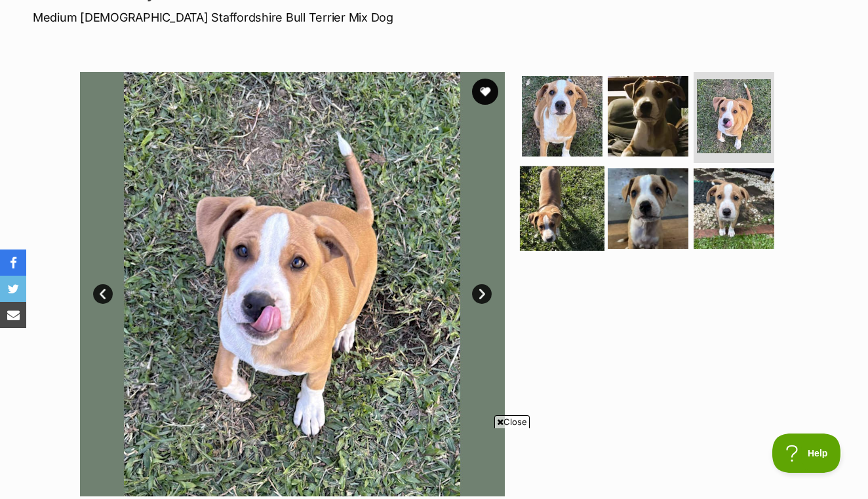
click at [585, 222] on img at bounding box center [562, 208] width 85 height 85
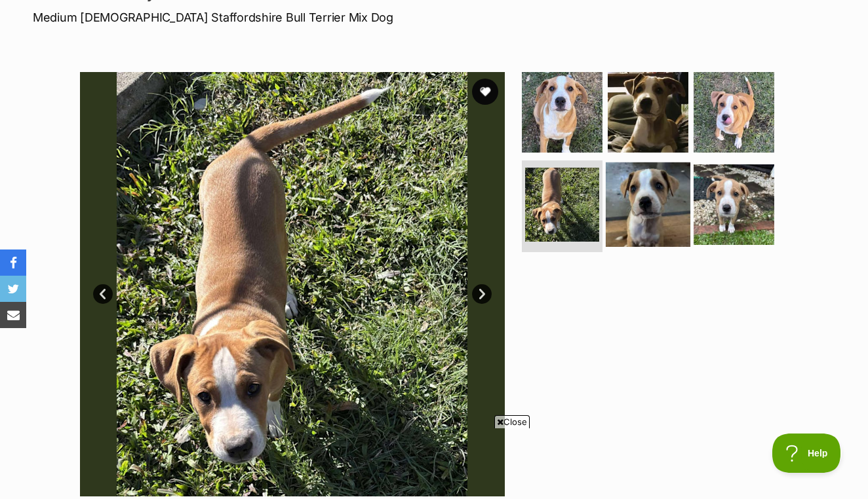
click at [643, 227] on img at bounding box center [648, 205] width 85 height 85
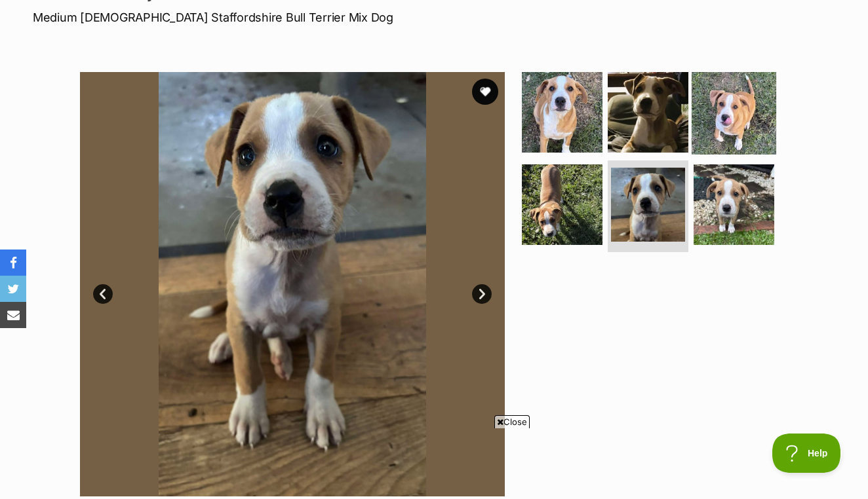
click at [724, 108] on img at bounding box center [734, 111] width 85 height 85
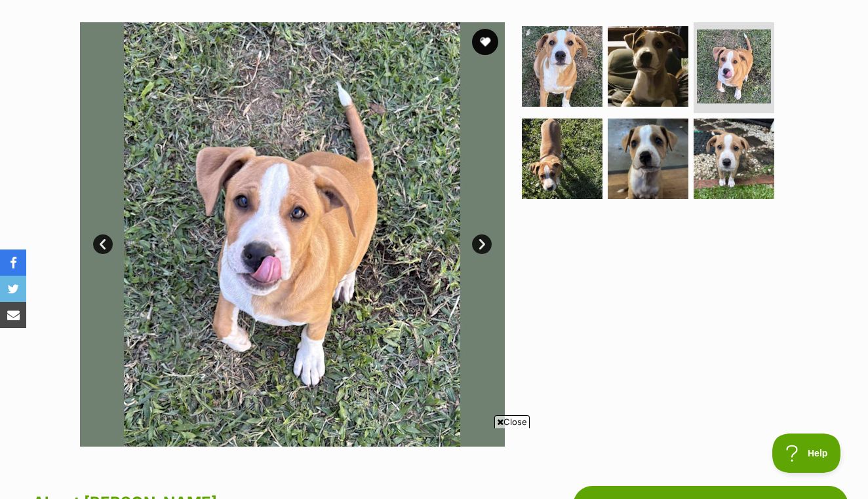
scroll to position [0, 0]
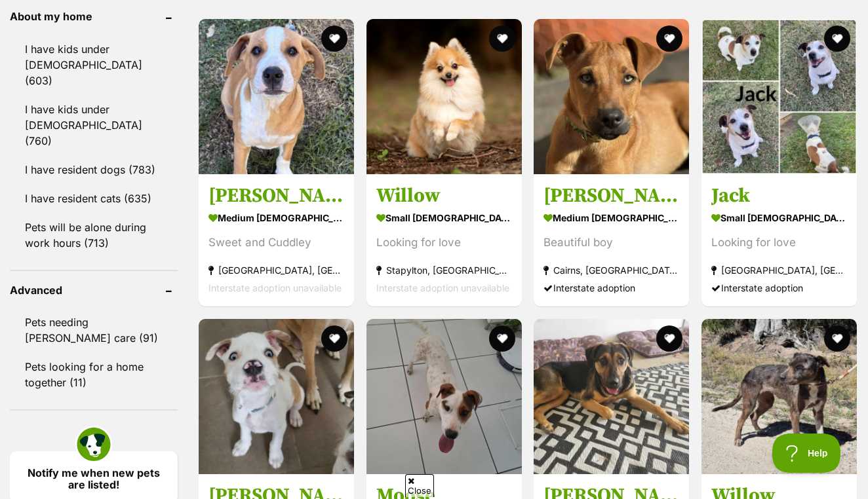
scroll to position [1566, 0]
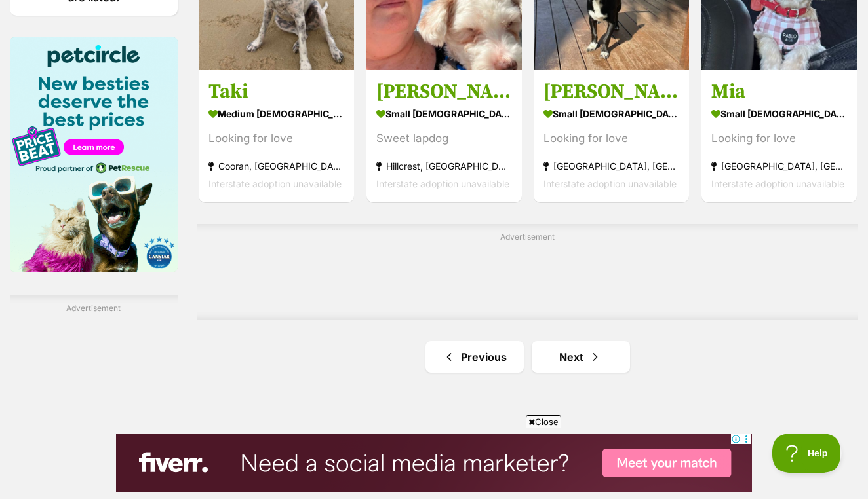
scroll to position [2052, 0]
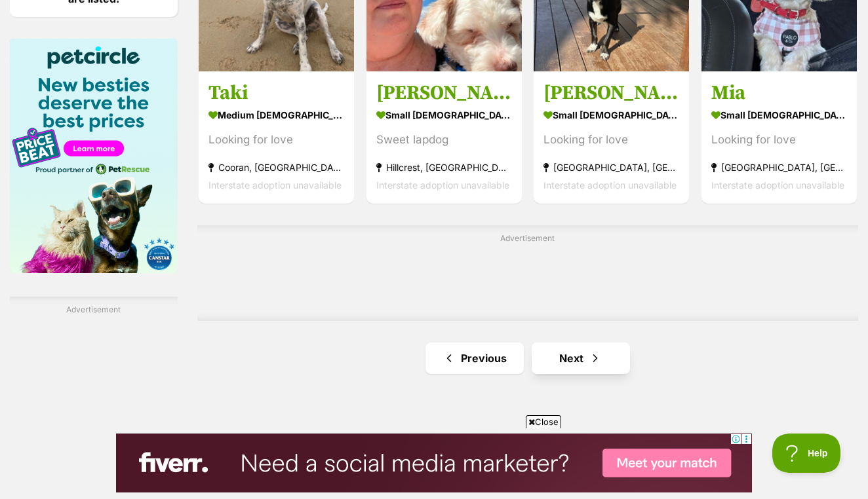
click at [589, 366] on span "Next page" at bounding box center [595, 359] width 13 height 16
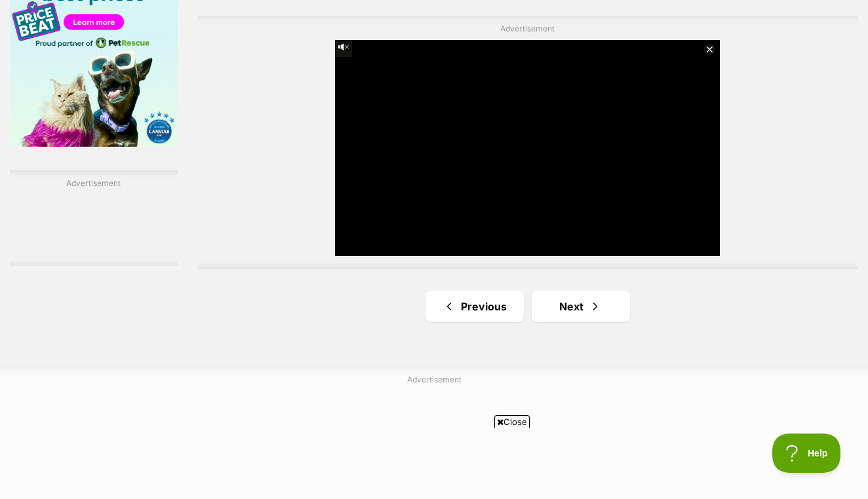
scroll to position [2358, 0]
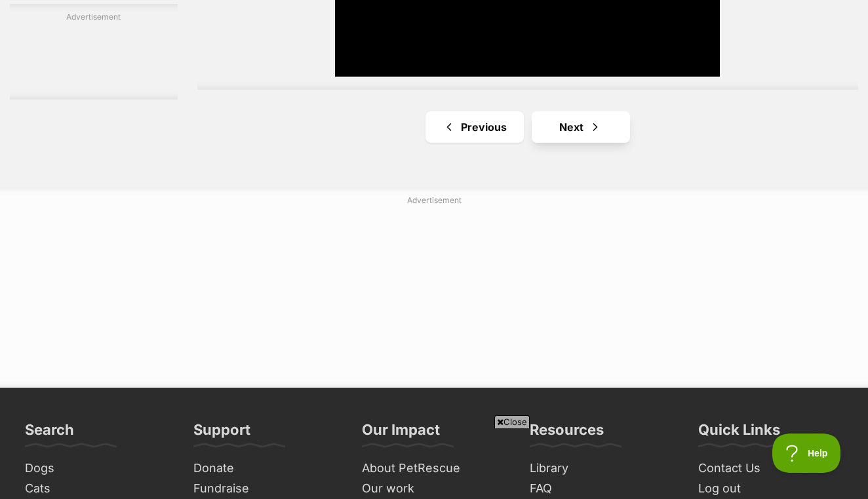
click at [589, 135] on span "Next page" at bounding box center [595, 127] width 13 height 16
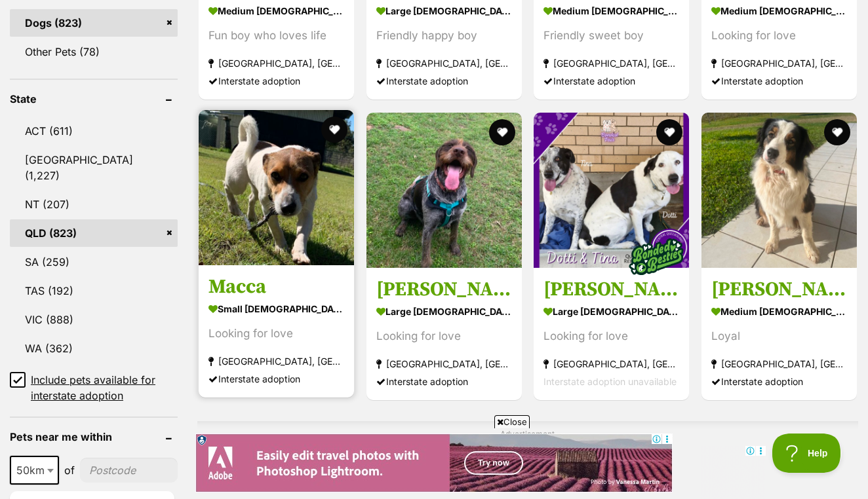
click at [273, 208] on img at bounding box center [276, 187] width 155 height 155
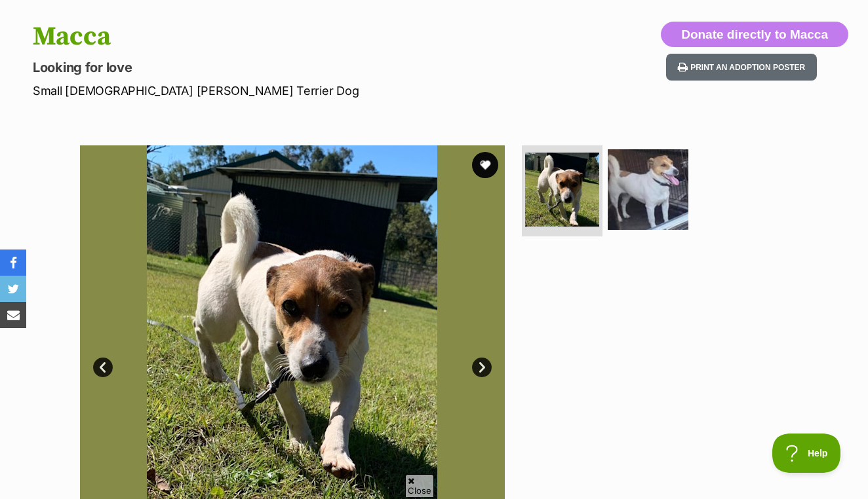
scroll to position [176, 0]
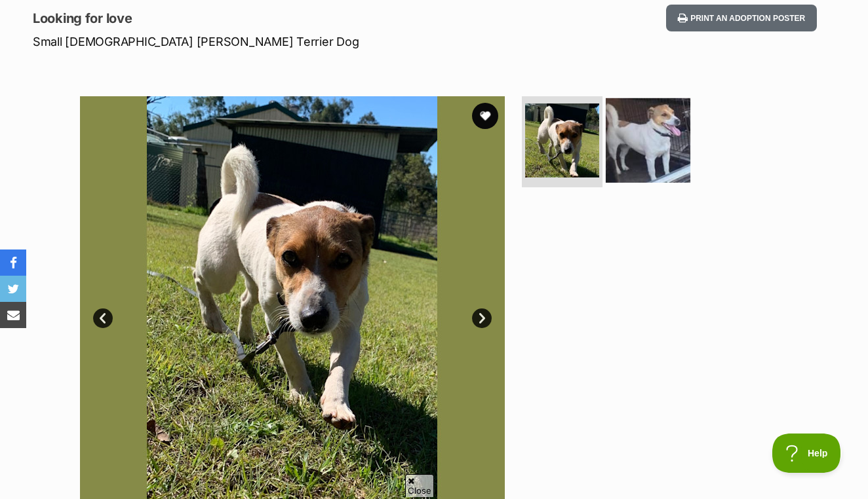
click at [648, 130] on img at bounding box center [648, 140] width 85 height 85
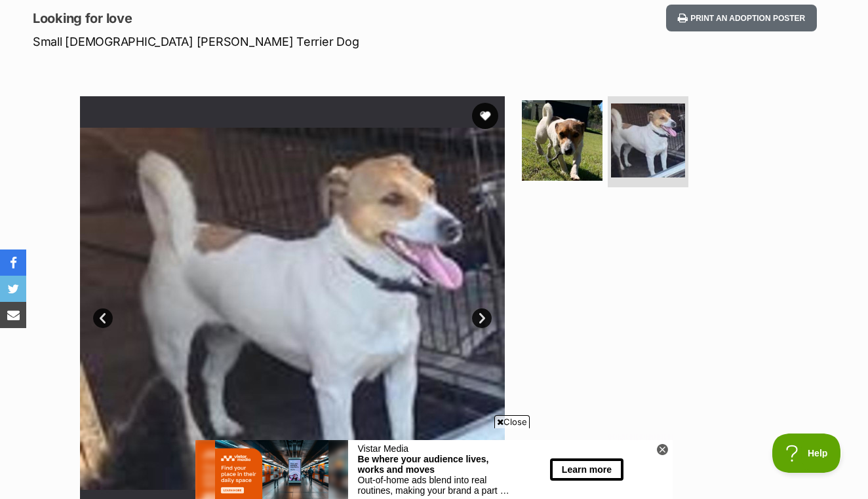
scroll to position [0, 0]
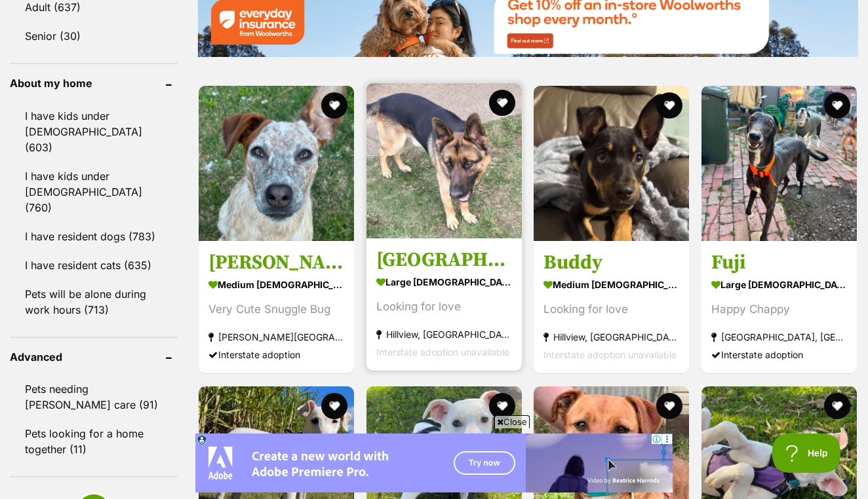
scroll to position [1499, 0]
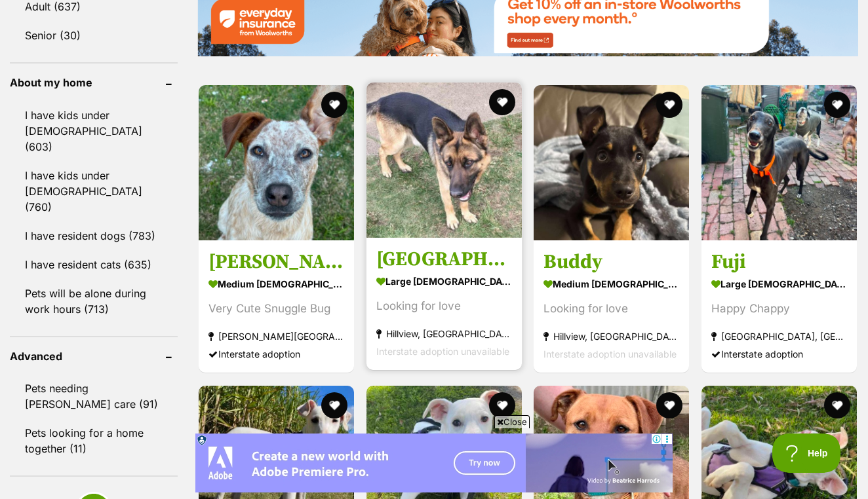
click at [418, 238] on img at bounding box center [443, 160] width 155 height 155
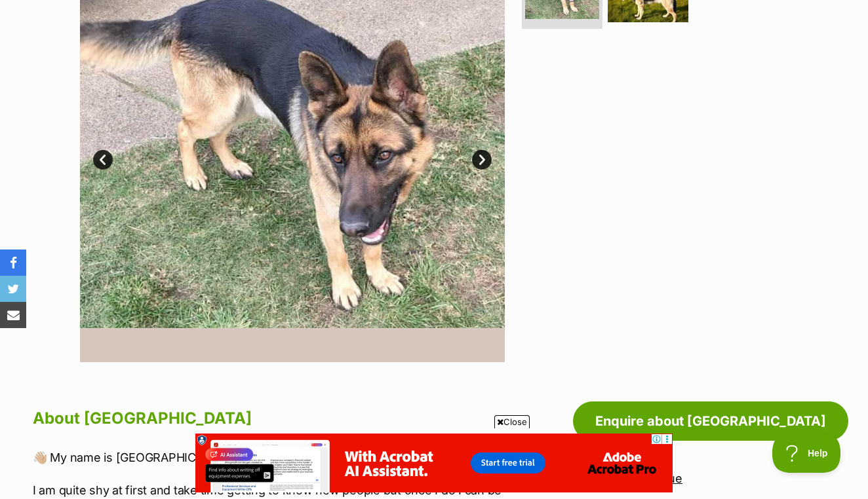
scroll to position [328, 0]
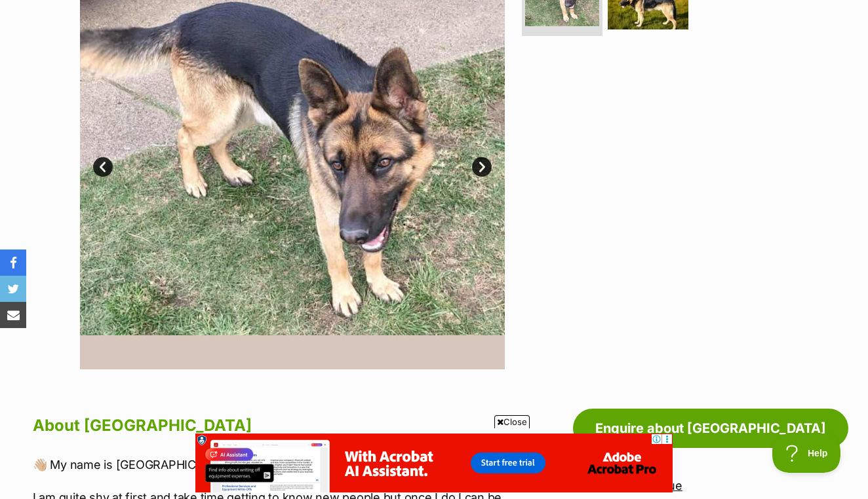
click at [483, 159] on link "Next" at bounding box center [482, 167] width 20 height 20
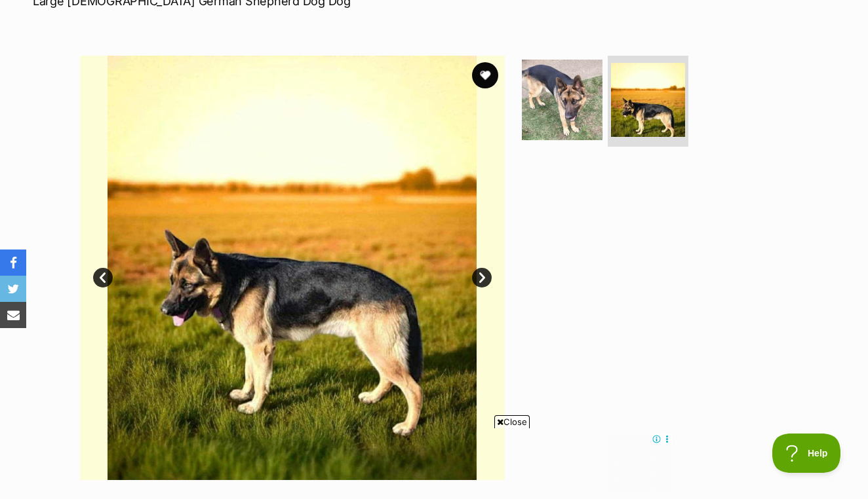
scroll to position [217, 0]
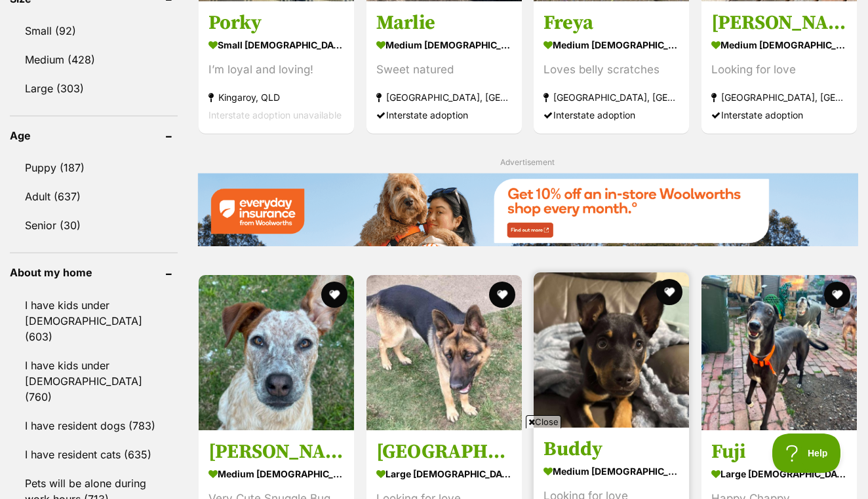
click at [594, 273] on img at bounding box center [611, 350] width 155 height 155
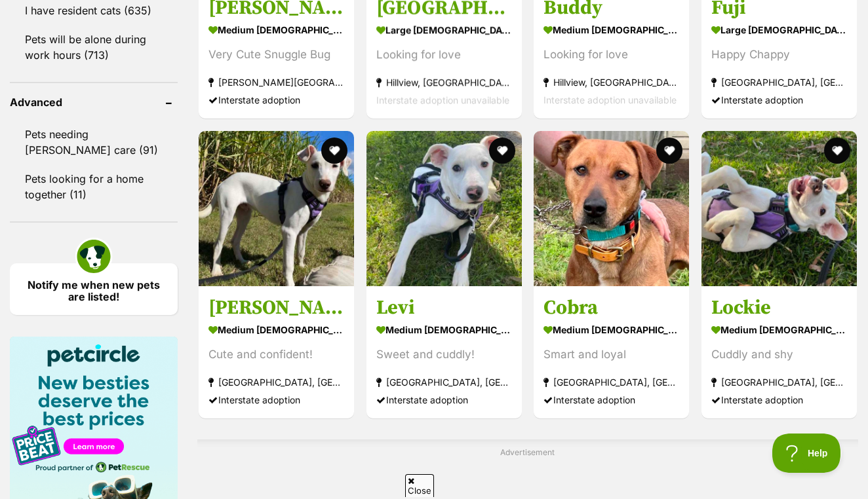
scroll to position [1755, 0]
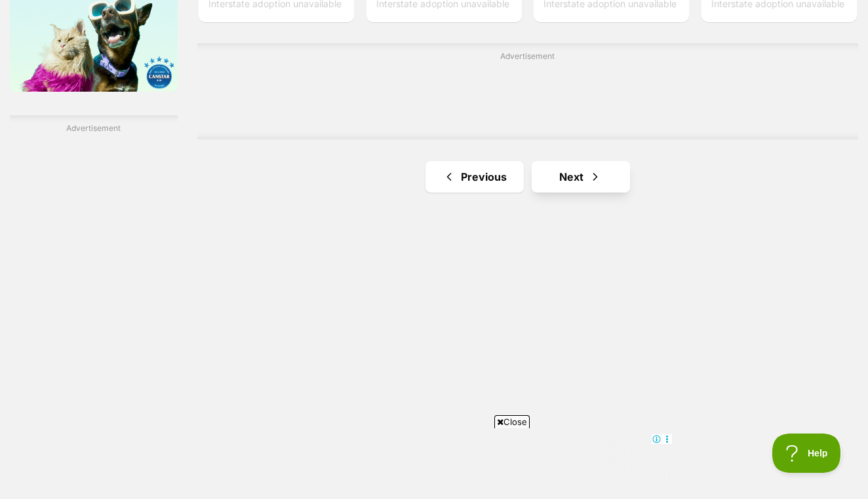
scroll to position [2238, 0]
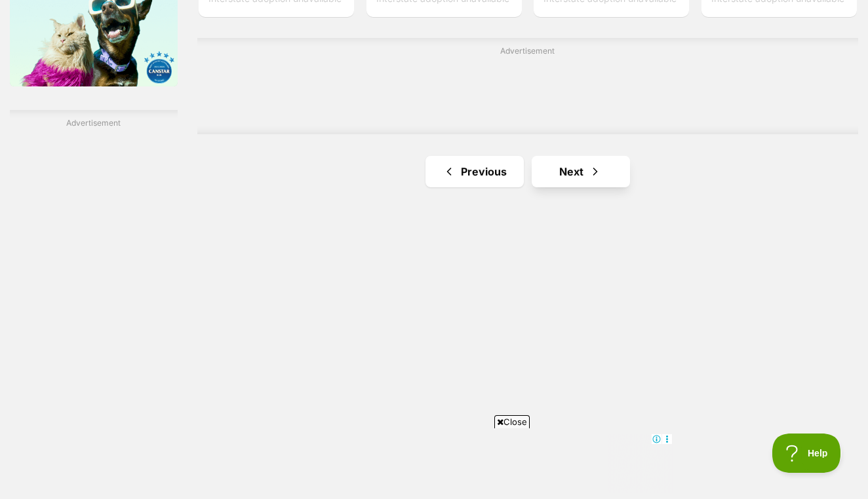
click at [570, 187] on link "Next" at bounding box center [581, 171] width 98 height 31
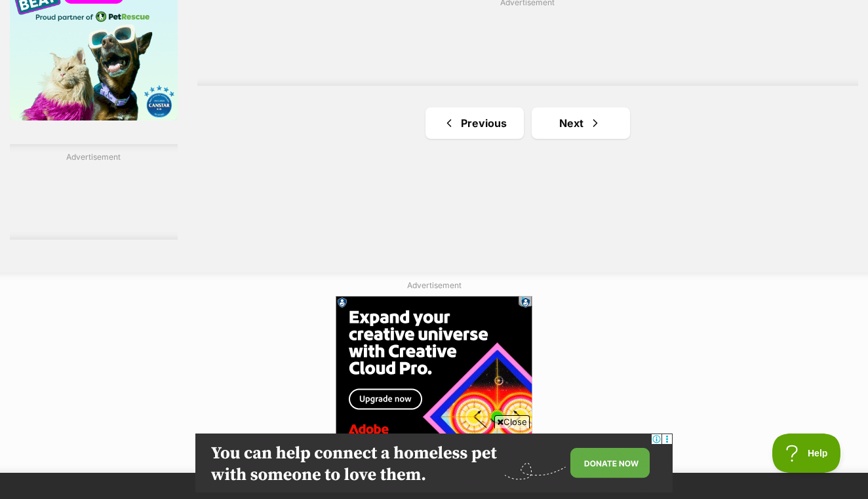
scroll to position [2213, 0]
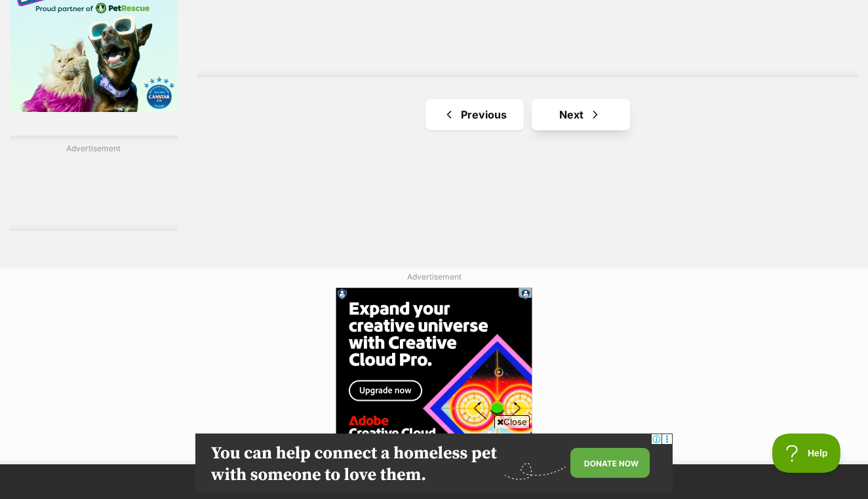
click at [575, 130] on link "Next" at bounding box center [581, 114] width 98 height 31
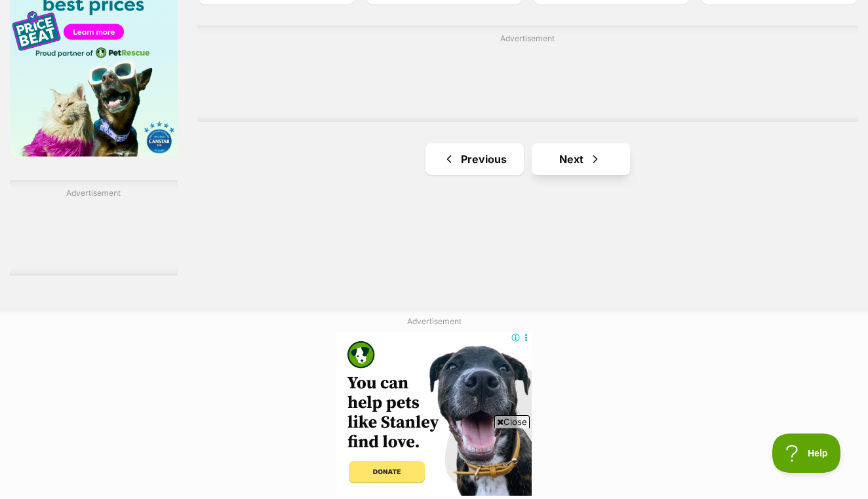
scroll to position [2181, 0]
